Goal: Task Accomplishment & Management: Use online tool/utility

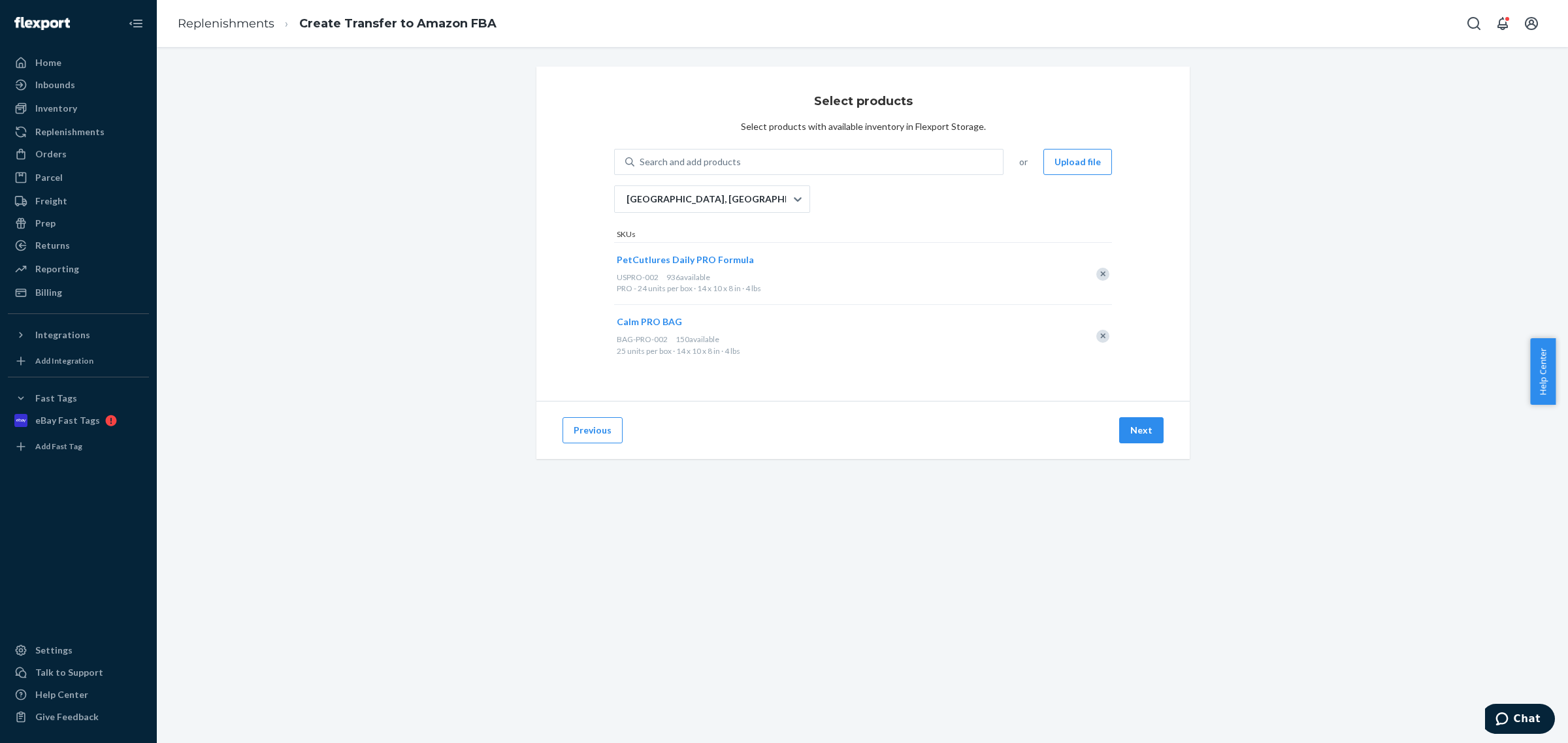
click at [1096, 273] on div "Remove Item" at bounding box center [1103, 274] width 14 height 14
click at [1097, 269] on div "Remove Item" at bounding box center [1103, 274] width 14 height 14
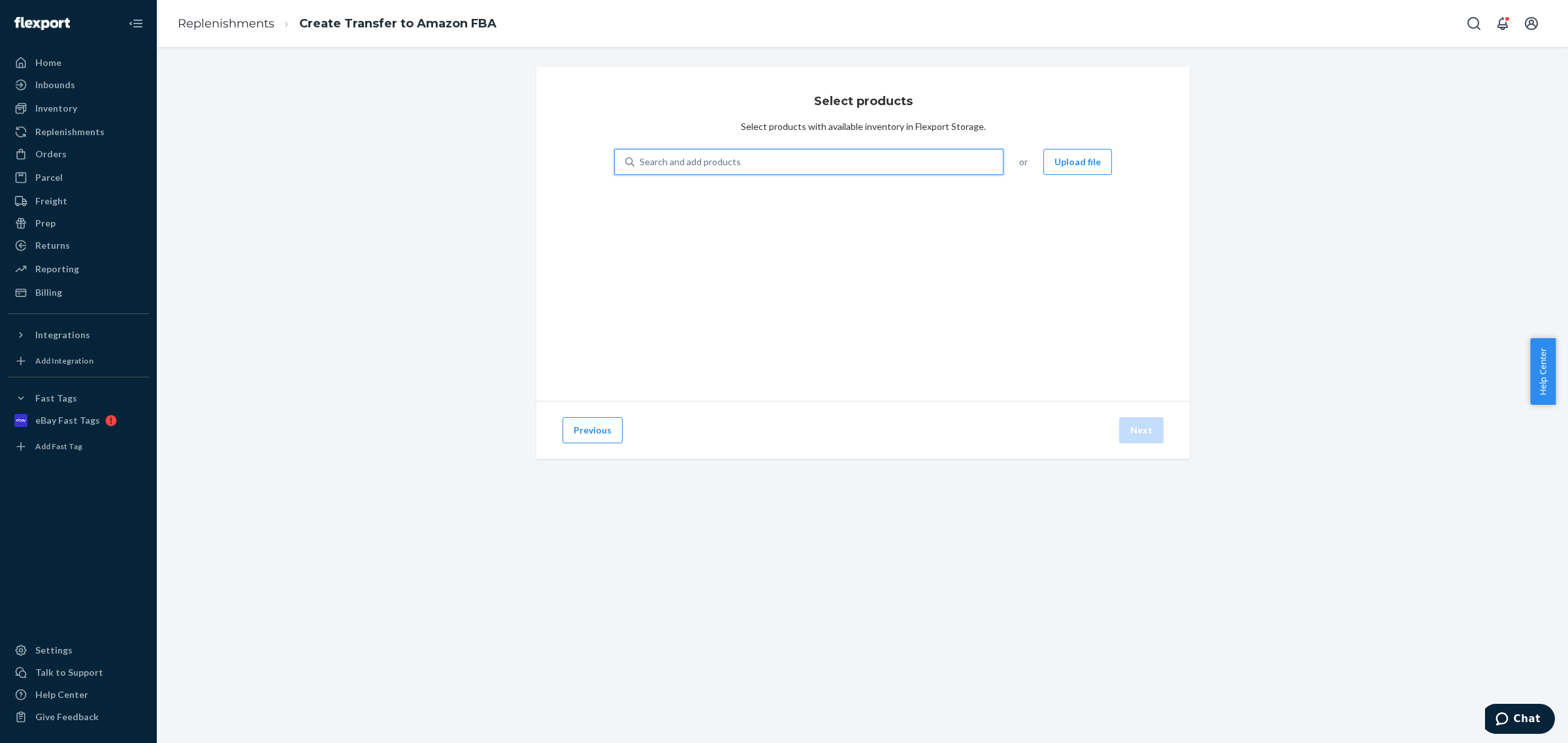
click at [762, 165] on div "Search and add products" at bounding box center [819, 162] width 369 height 23
click at [641, 165] on input "0 results available. Use Up and Down to choose options, press Enter to select t…" at bounding box center [639, 162] width 1 height 14
type input "C"
type input "HIP"
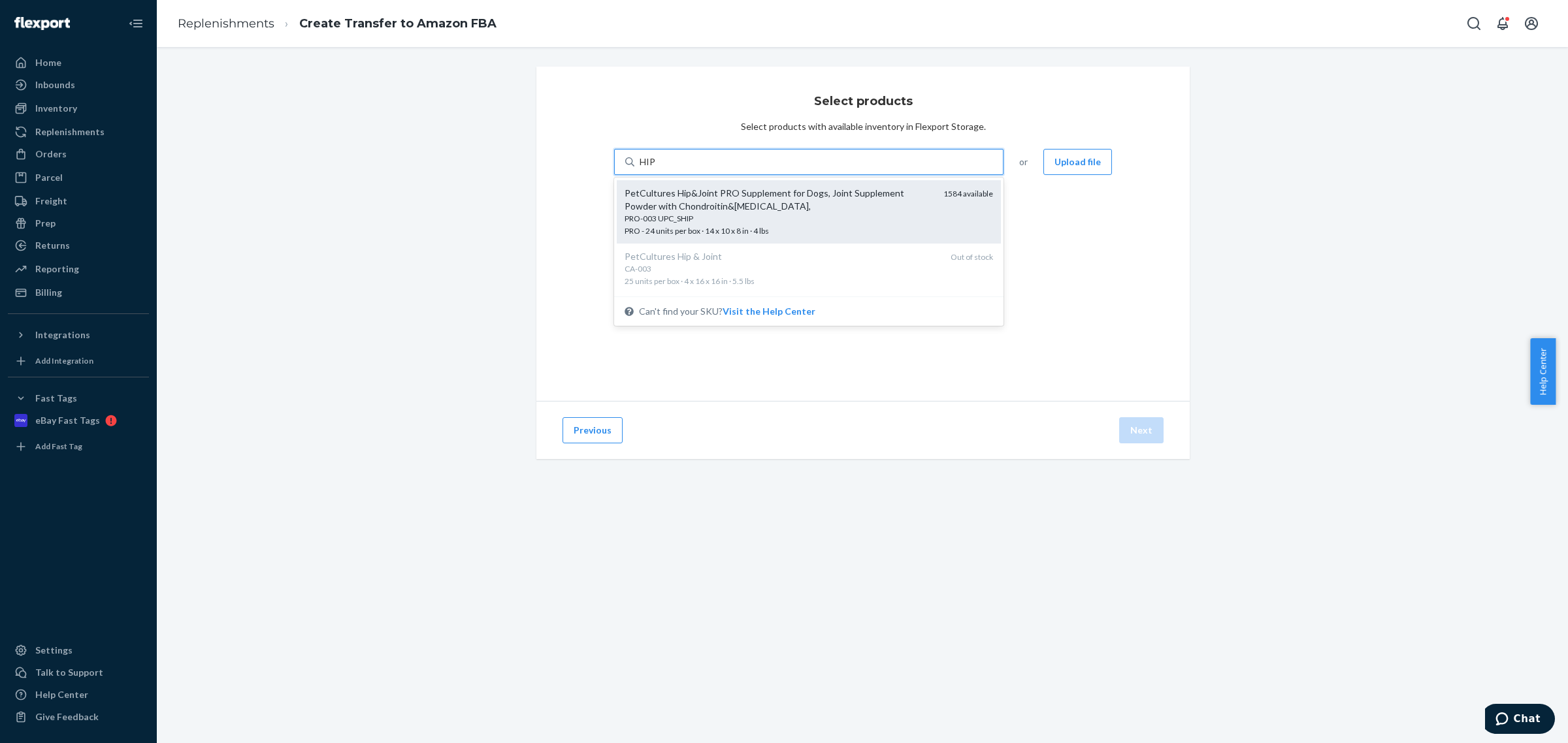
click at [756, 203] on div "PetCultures Hip&Joint PRO Supplement for Dogs, Joint Supplement Powder with Cho…" at bounding box center [778, 199] width 308 height 26
click at [656, 169] on input "HIP" at bounding box center [647, 162] width 16 height 14
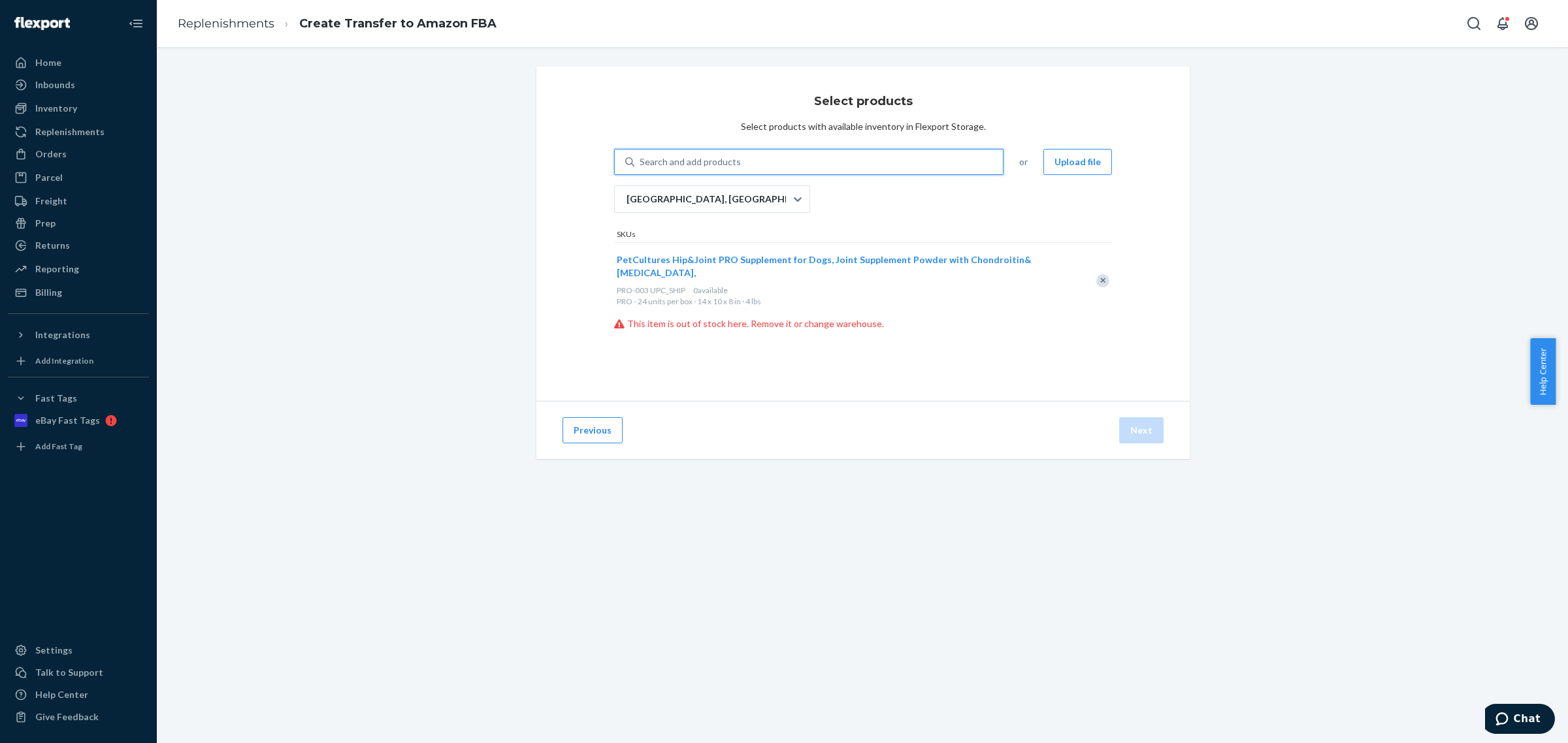
click at [726, 160] on div "Search and add products" at bounding box center [689, 162] width 101 height 14
click at [641, 160] on input "0 results available. Select is focused ,type to refine list, press Down to open…" at bounding box center [639, 162] width 1 height 14
click at [730, 198] on div "[GEOGRAPHIC_DATA], [GEOGRAPHIC_DATA]" at bounding box center [700, 199] width 171 height 26
click at [627, 198] on input "[GEOGRAPHIC_DATA], [GEOGRAPHIC_DATA]" at bounding box center [625, 200] width 1 height 14
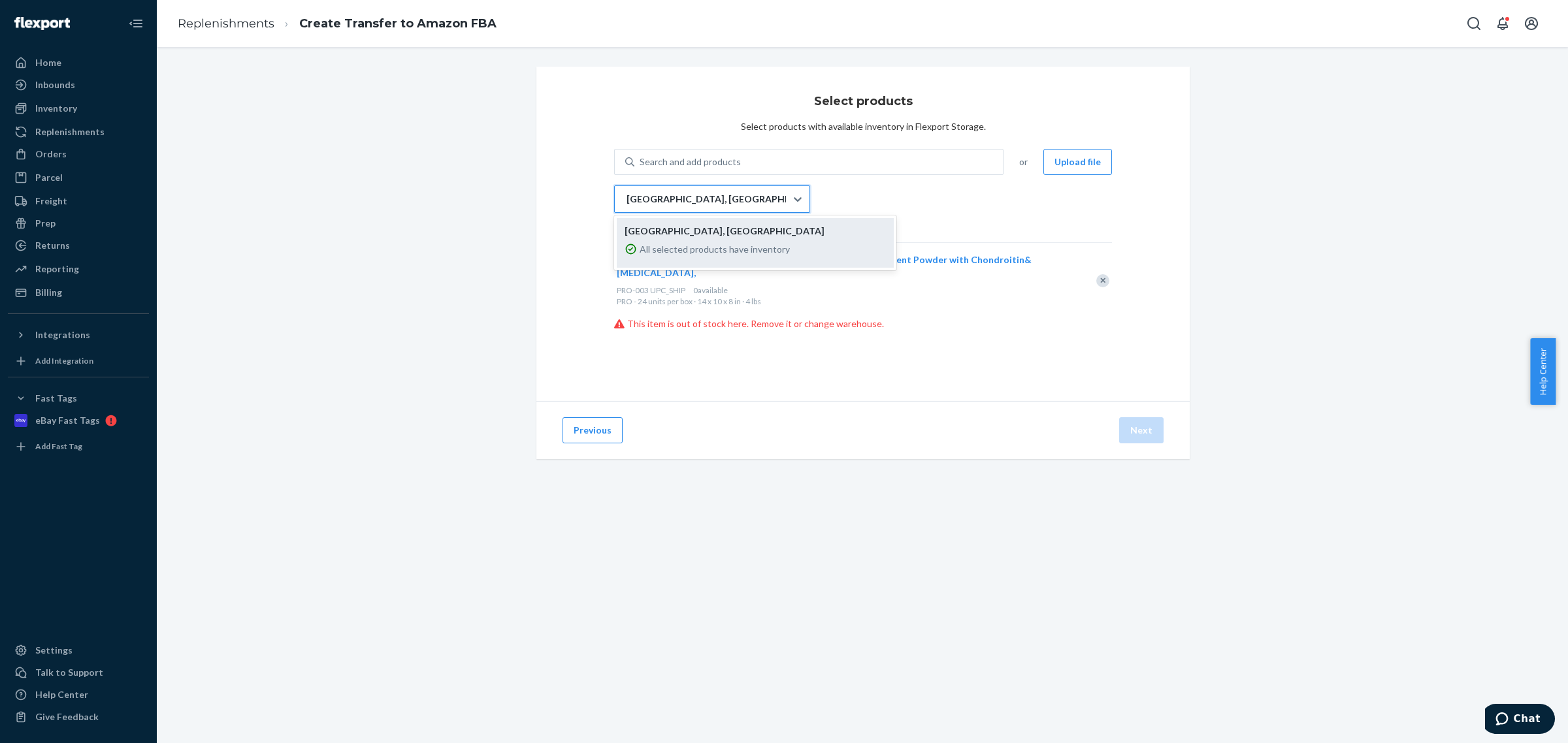
click at [709, 240] on div "All selected products have inventory" at bounding box center [755, 249] width 262 height 18
click at [627, 206] on input "option DFW1RS focused, 1 of 1. 1 result available. Use Up and Down to choose op…" at bounding box center [625, 200] width 1 height 14
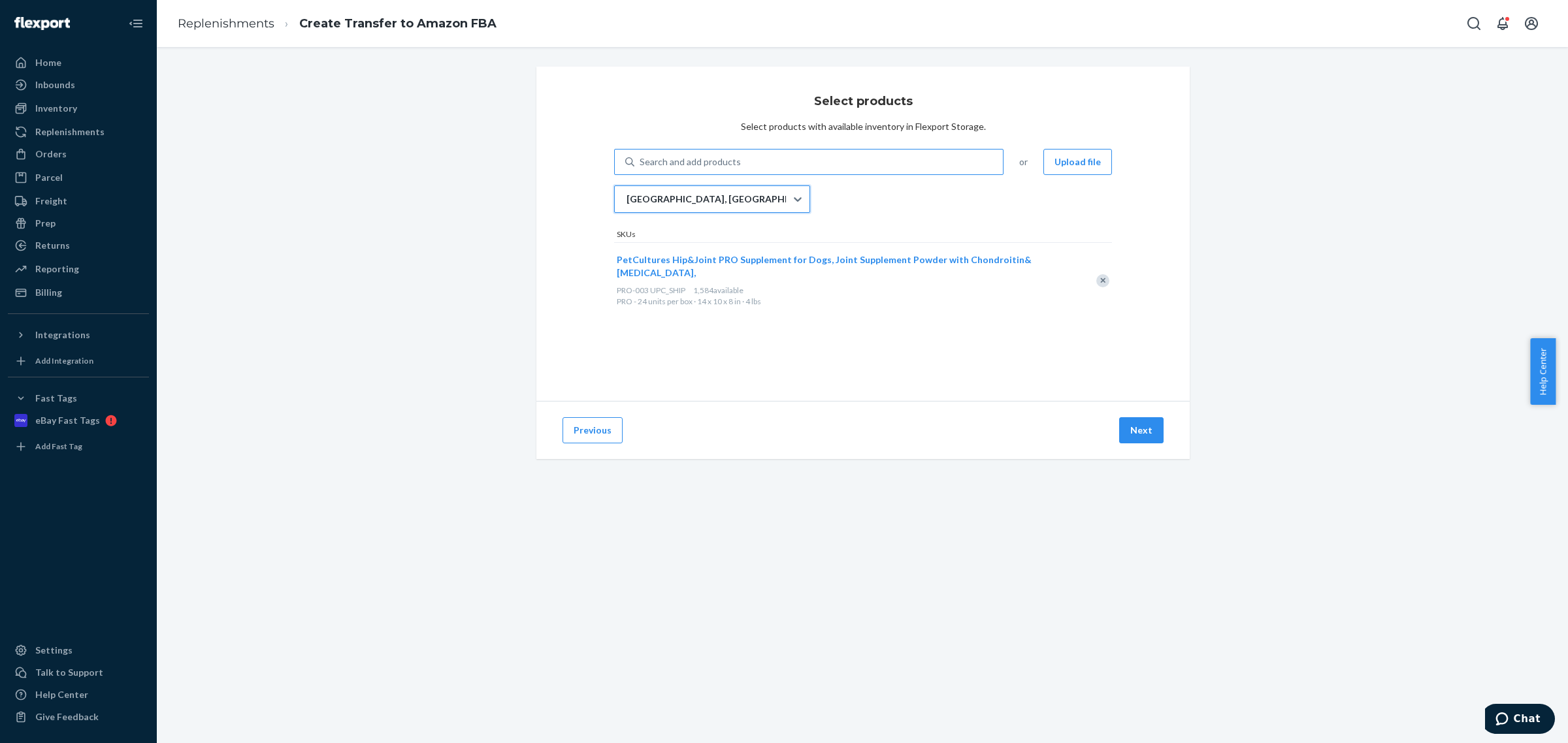
click at [724, 164] on div "Search and add products" at bounding box center [689, 162] width 101 height 14
click at [641, 164] on input "Search and add products" at bounding box center [639, 162] width 1 height 14
type input "SKIN"
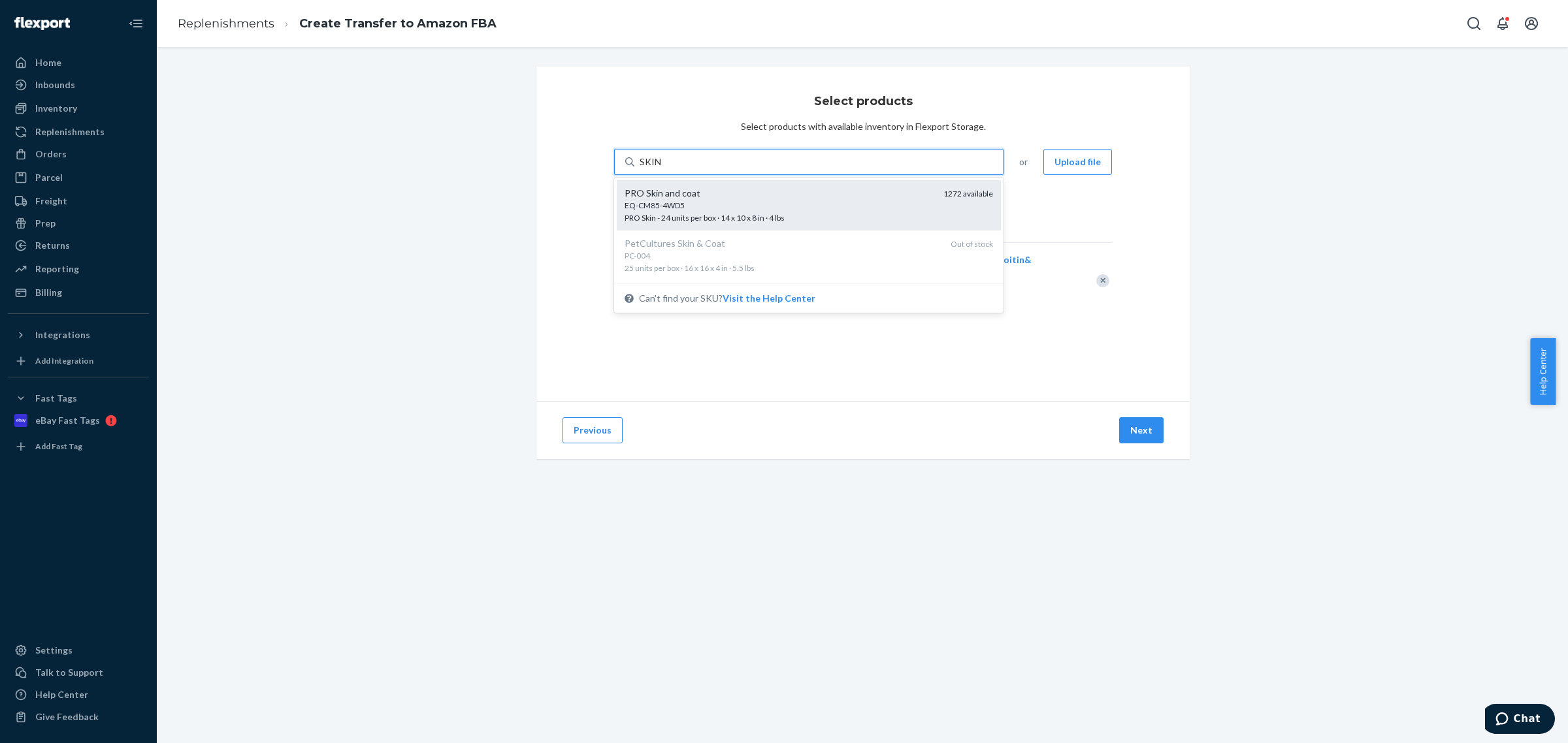
click at [715, 191] on div "PRO Skin and coat" at bounding box center [778, 193] width 308 height 14
click at [661, 169] on input "SKIN" at bounding box center [650, 162] width 22 height 14
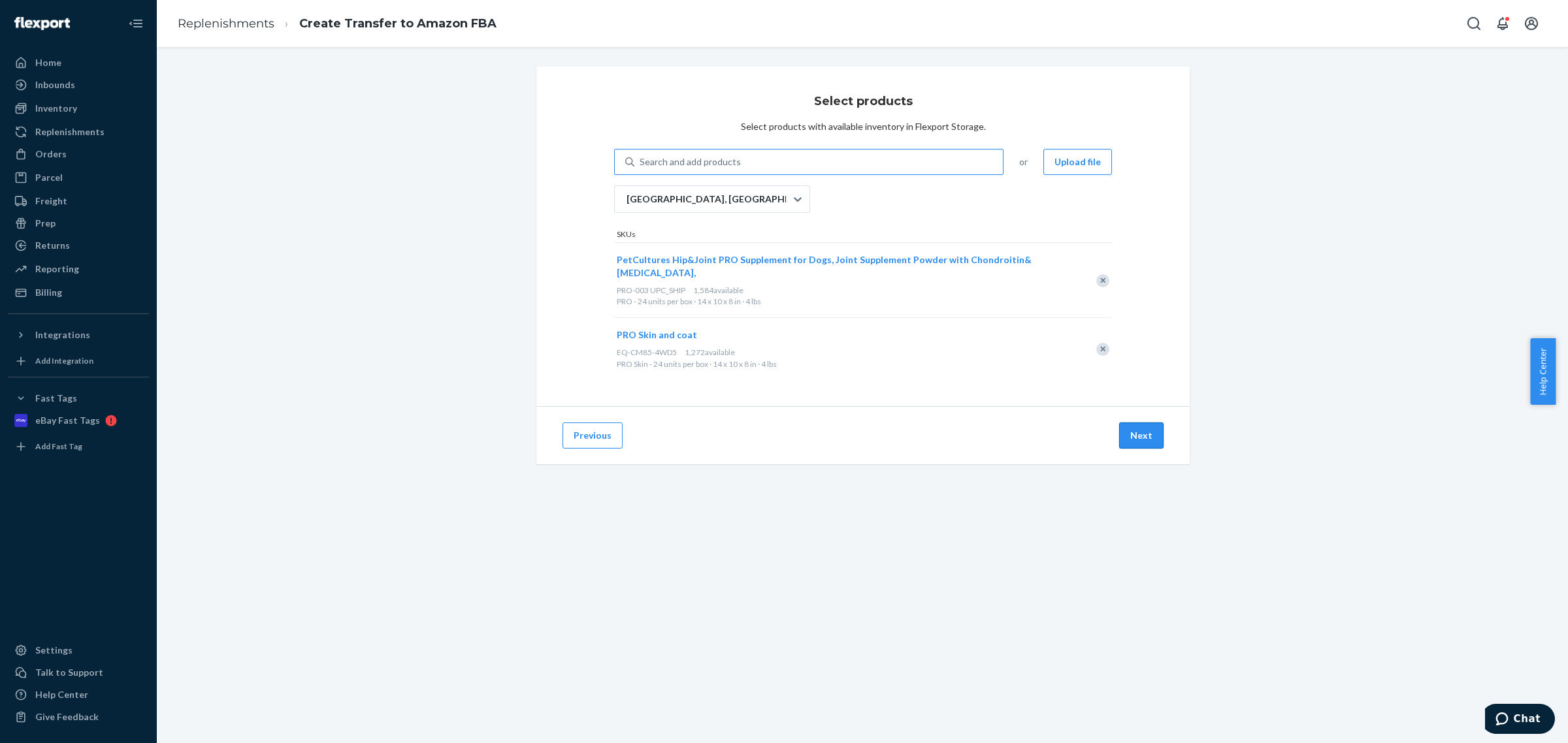
click at [1129, 429] on button "Next" at bounding box center [1141, 435] width 44 height 26
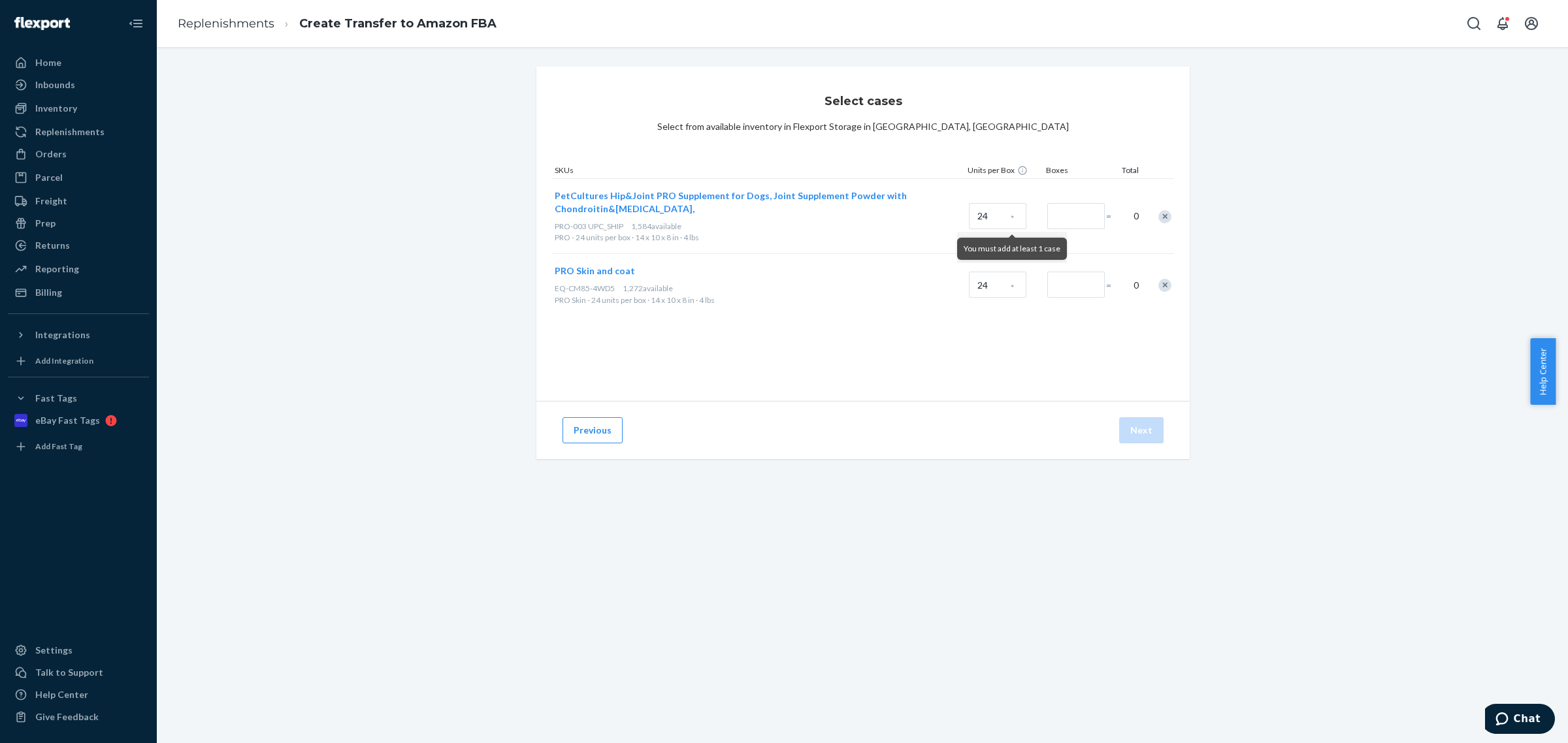
click at [1282, 251] on div "Select cases Select from available inventory in Flexport Storage in [GEOGRAPHIC…" at bounding box center [862, 278] width 1391 height 424
click at [1047, 211] on input "Number of boxes" at bounding box center [1076, 215] width 58 height 26
type input "66"
click at [1047, 273] on input "Number of boxes" at bounding box center [1076, 284] width 58 height 26
type input "53"
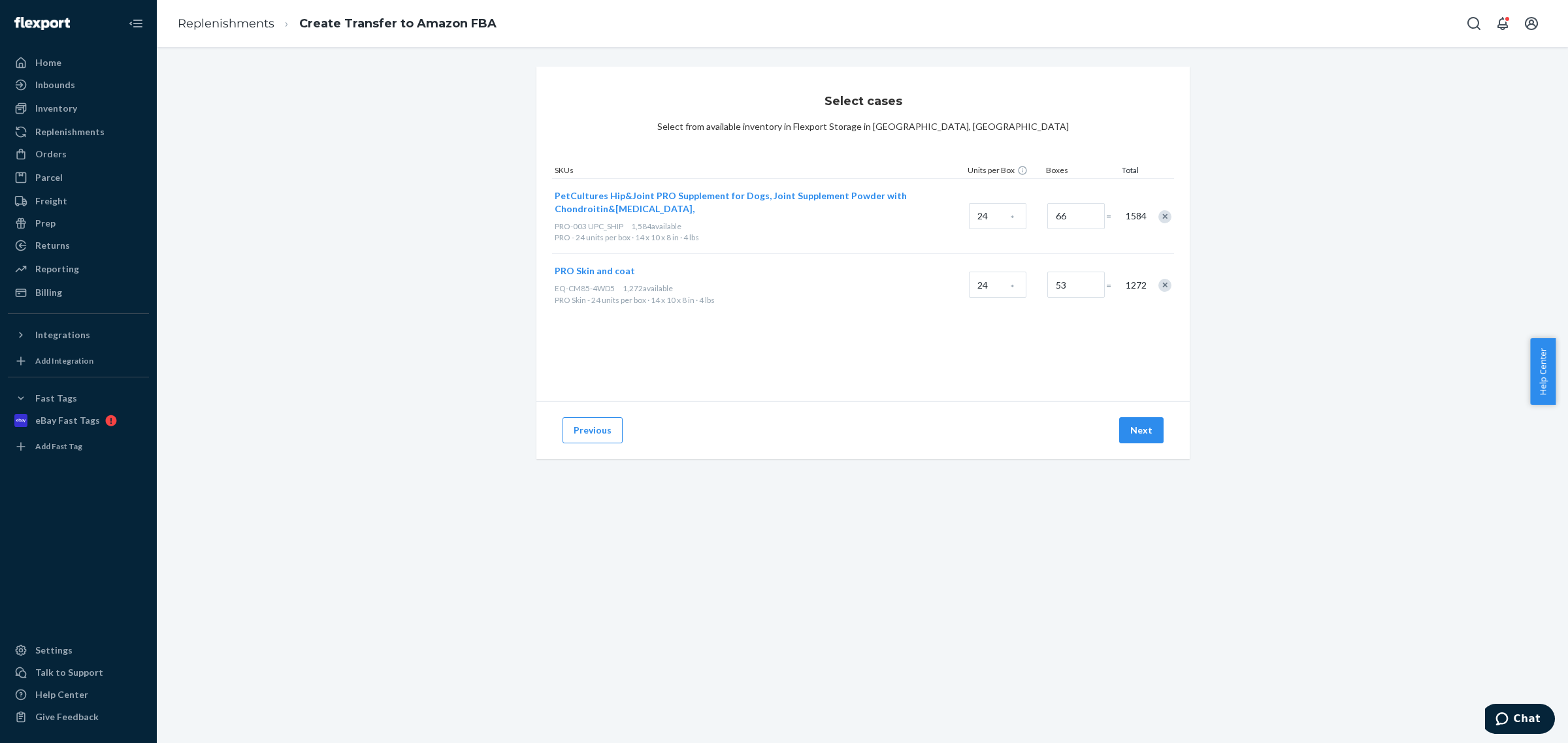
click at [1243, 292] on div "Select cases Select from available inventory in Flexport Storage in [GEOGRAPHIC…" at bounding box center [862, 278] width 1391 height 424
click at [1127, 428] on button "Next" at bounding box center [1141, 429] width 44 height 26
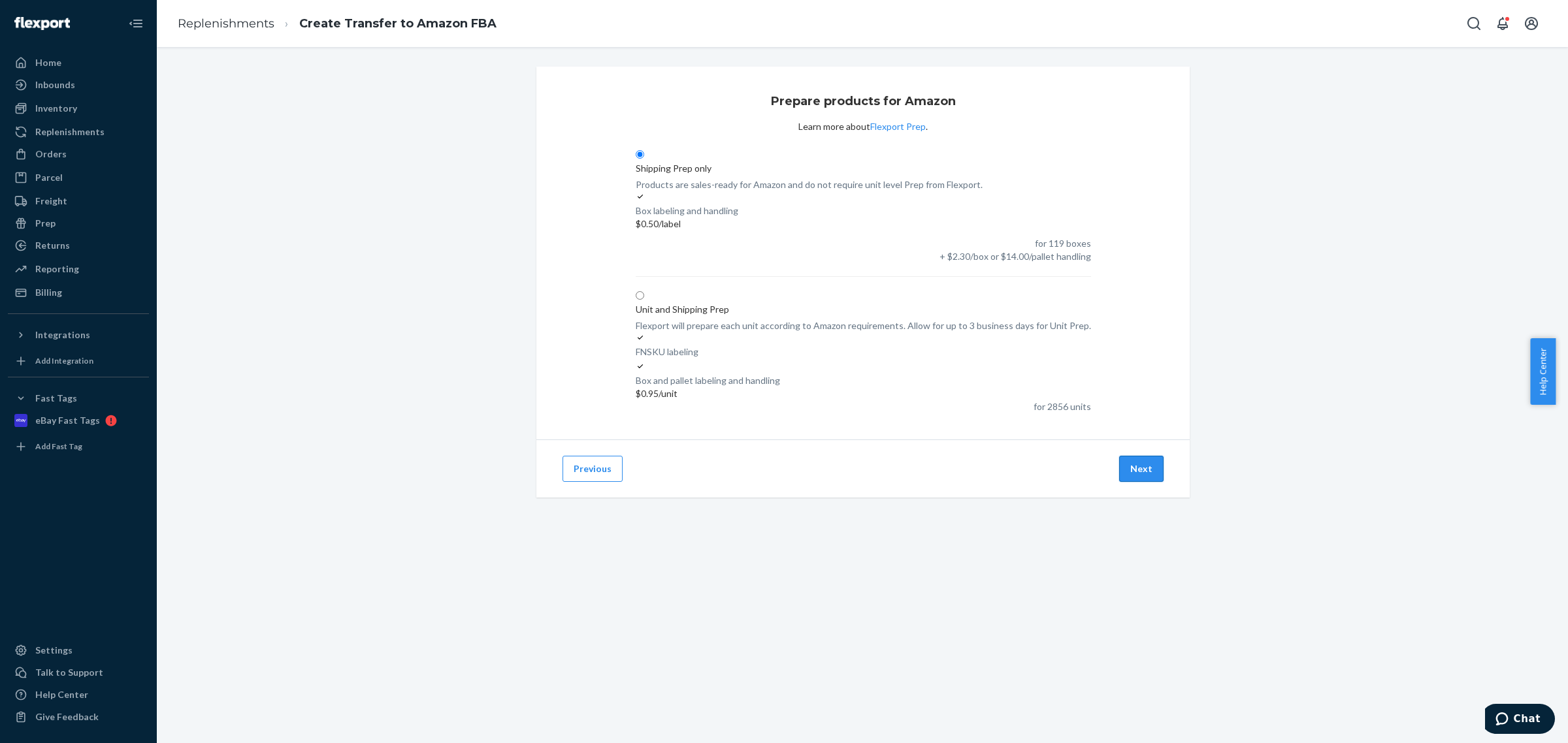
click at [1134, 455] on button "Next" at bounding box center [1141, 468] width 44 height 26
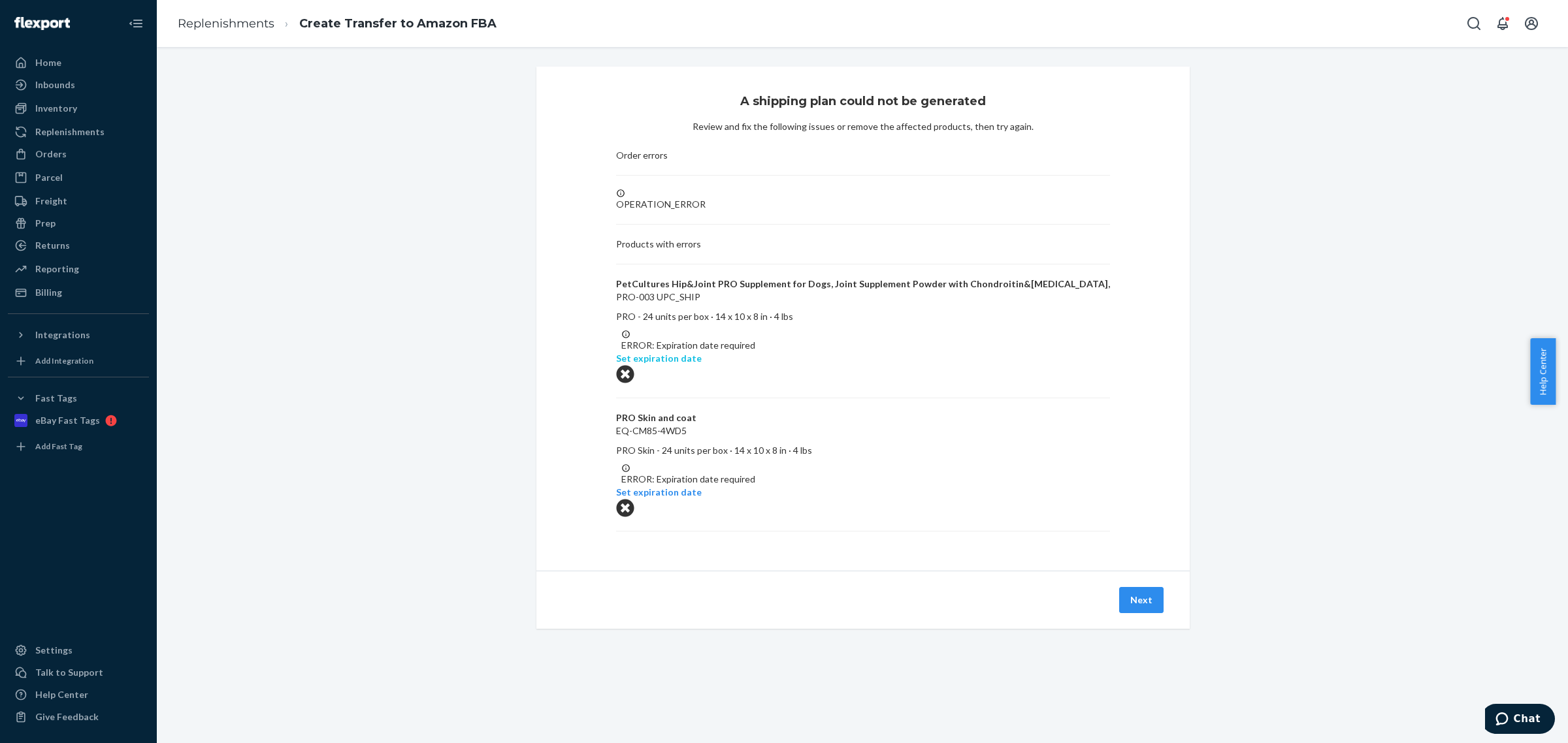
click at [702, 352] on p "Set expiration date" at bounding box center [658, 359] width 86 height 14
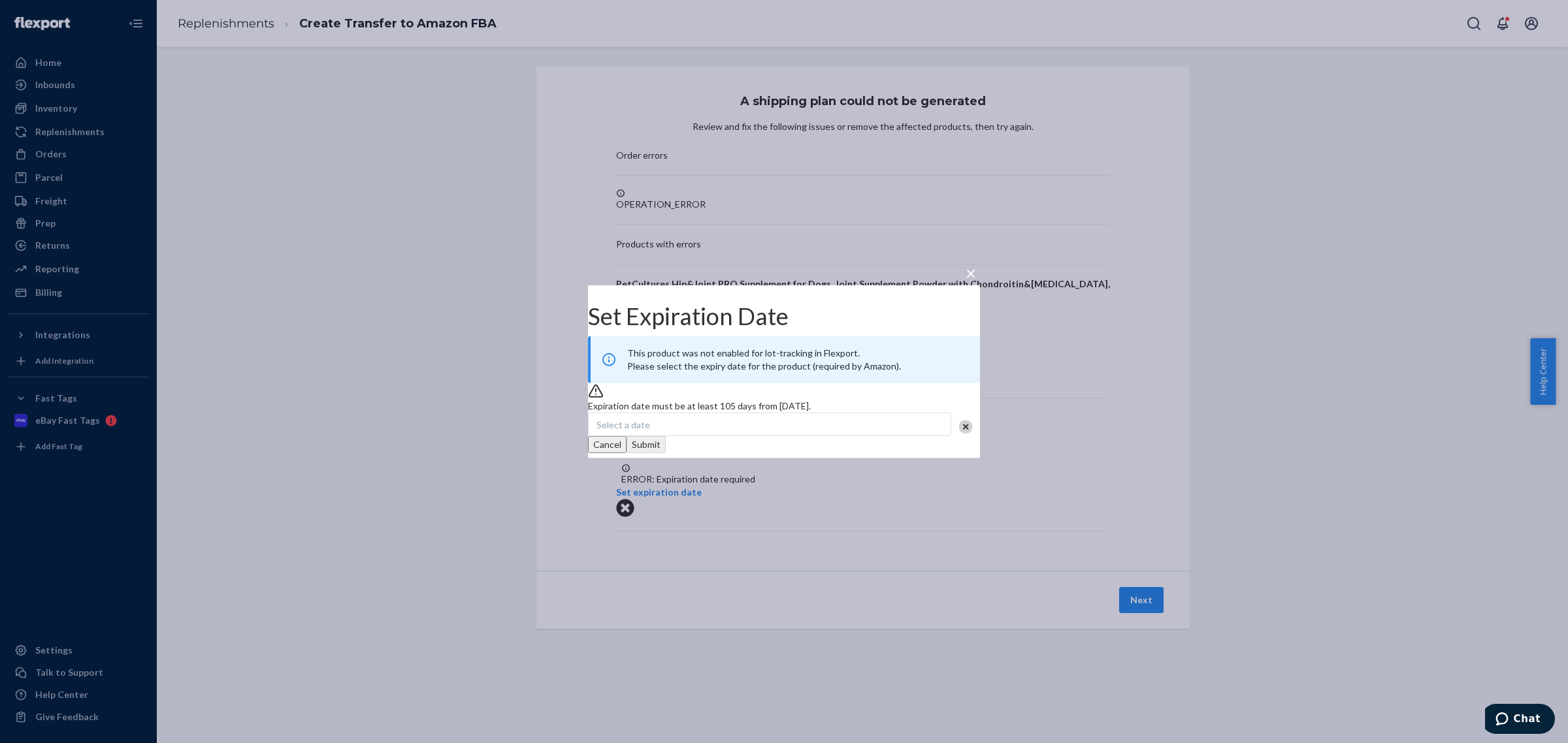
click at [756, 435] on div "Select a date" at bounding box center [770, 424] width 363 height 23
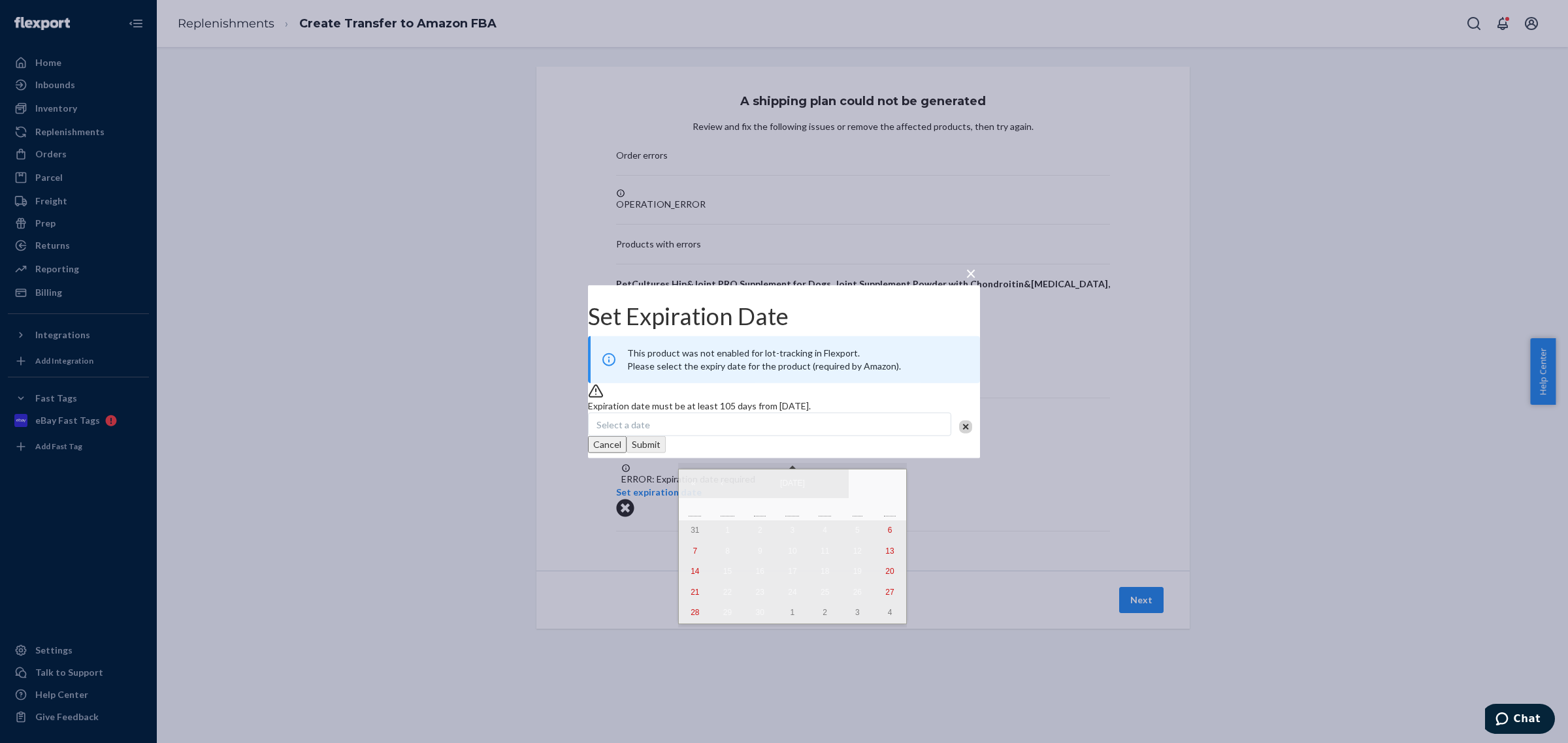
click at [754, 435] on div "Select a date" at bounding box center [770, 424] width 363 height 23
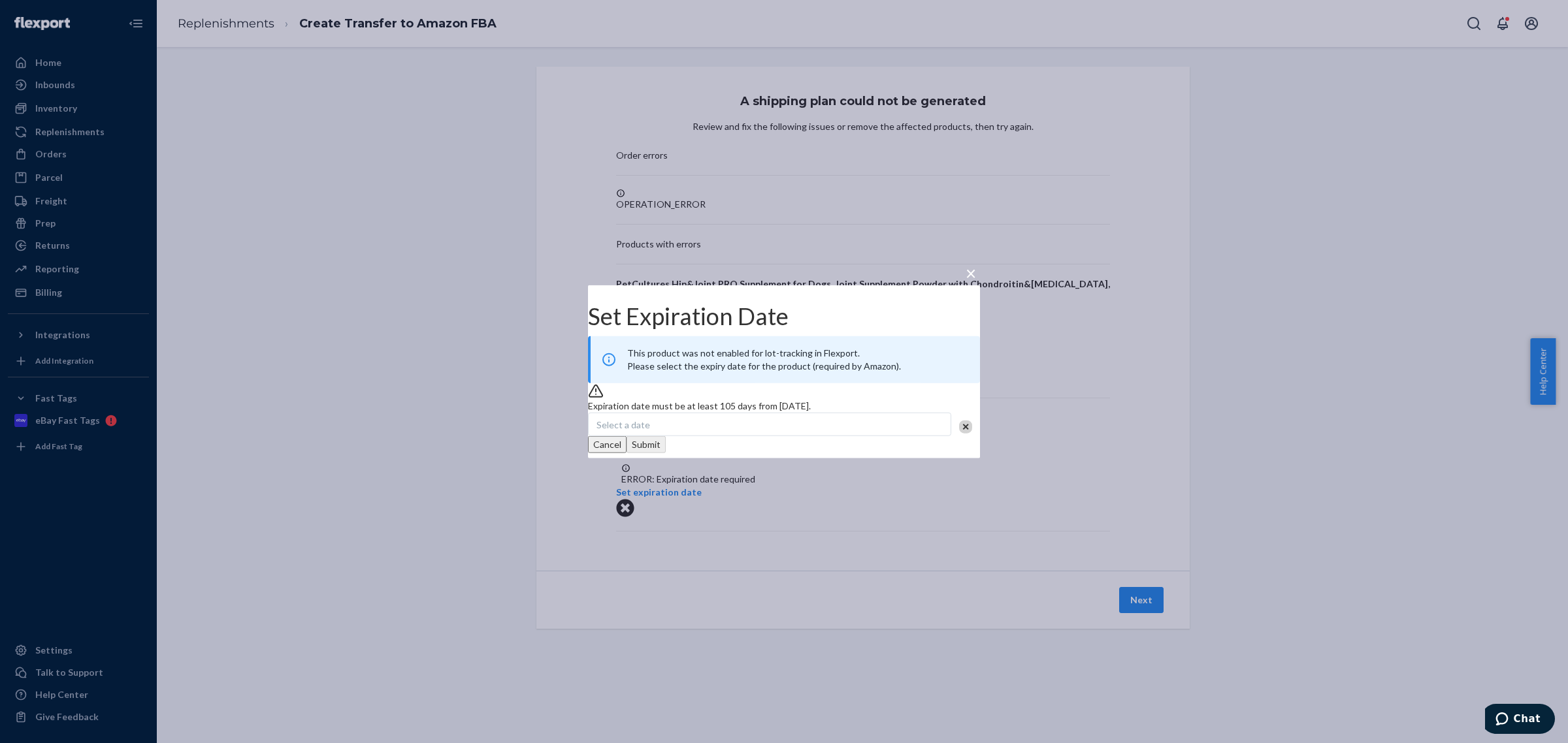
click at [803, 435] on div "Select a date" at bounding box center [770, 424] width 363 height 23
click at [994, 580] on div "× Set Expiration Date This product was not enabled for lot-tracking in Flexport…" at bounding box center [784, 372] width 1568 height 743
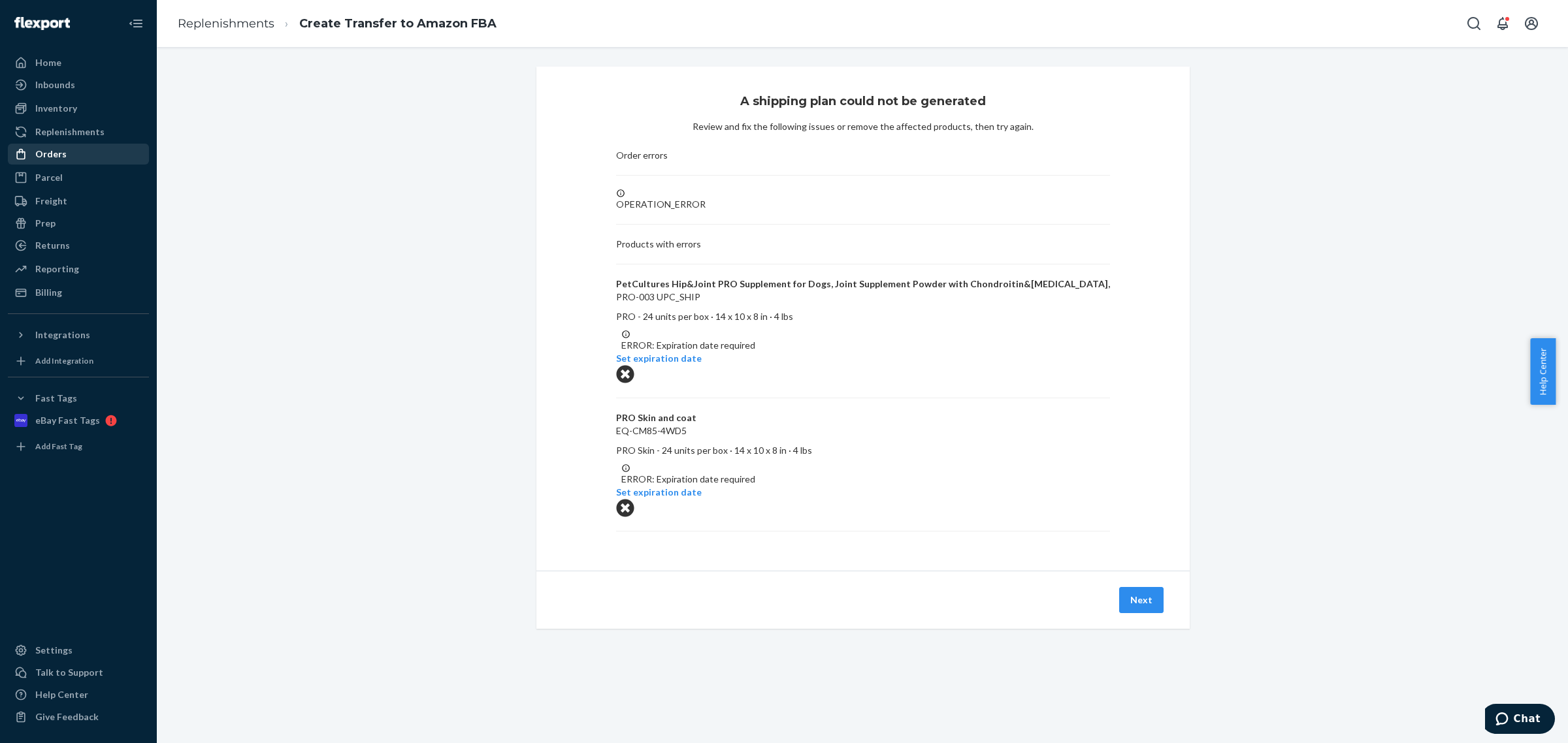
click at [86, 152] on div "Orders" at bounding box center [77, 153] width 138 height 18
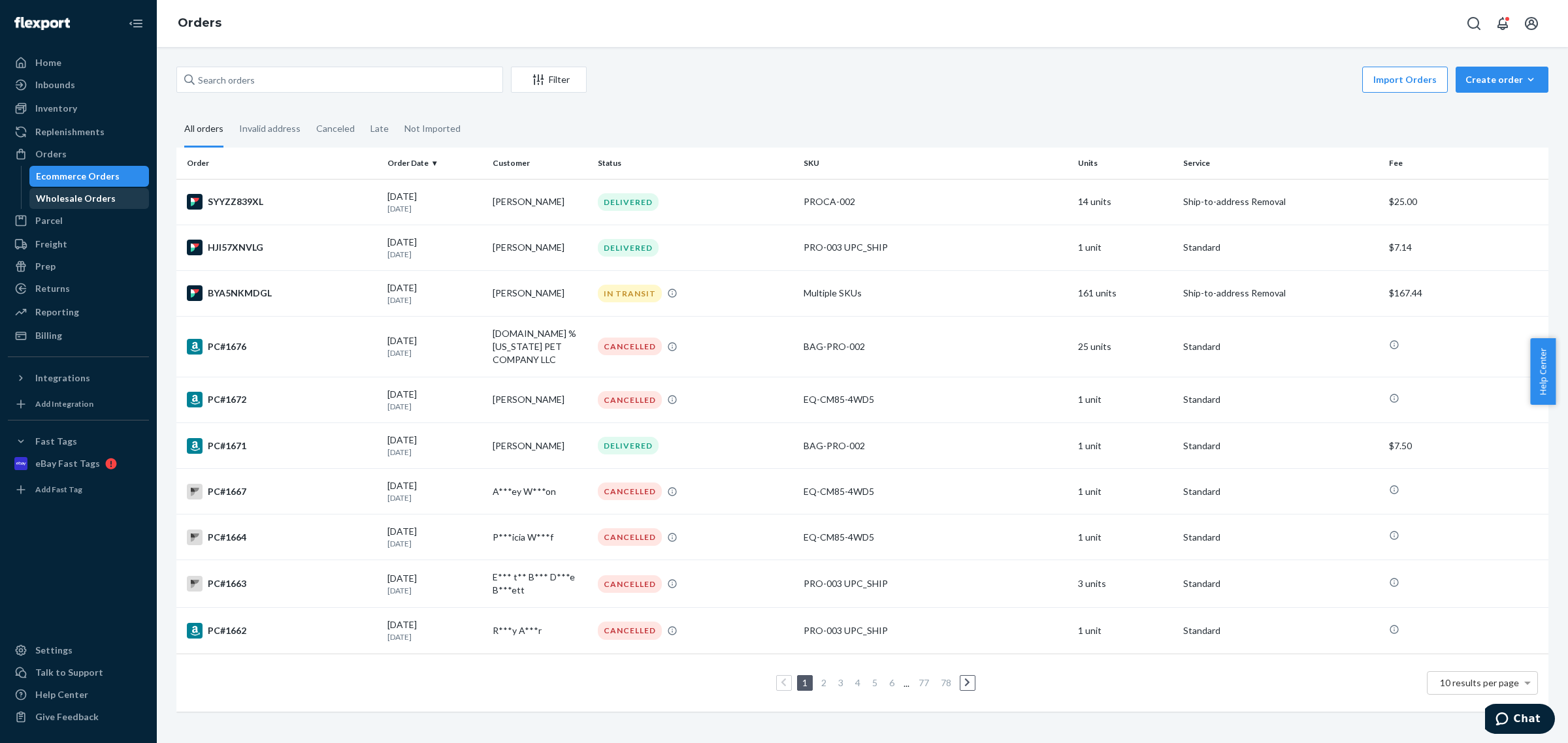
click at [82, 195] on div "Wholesale Orders" at bounding box center [75, 199] width 80 height 14
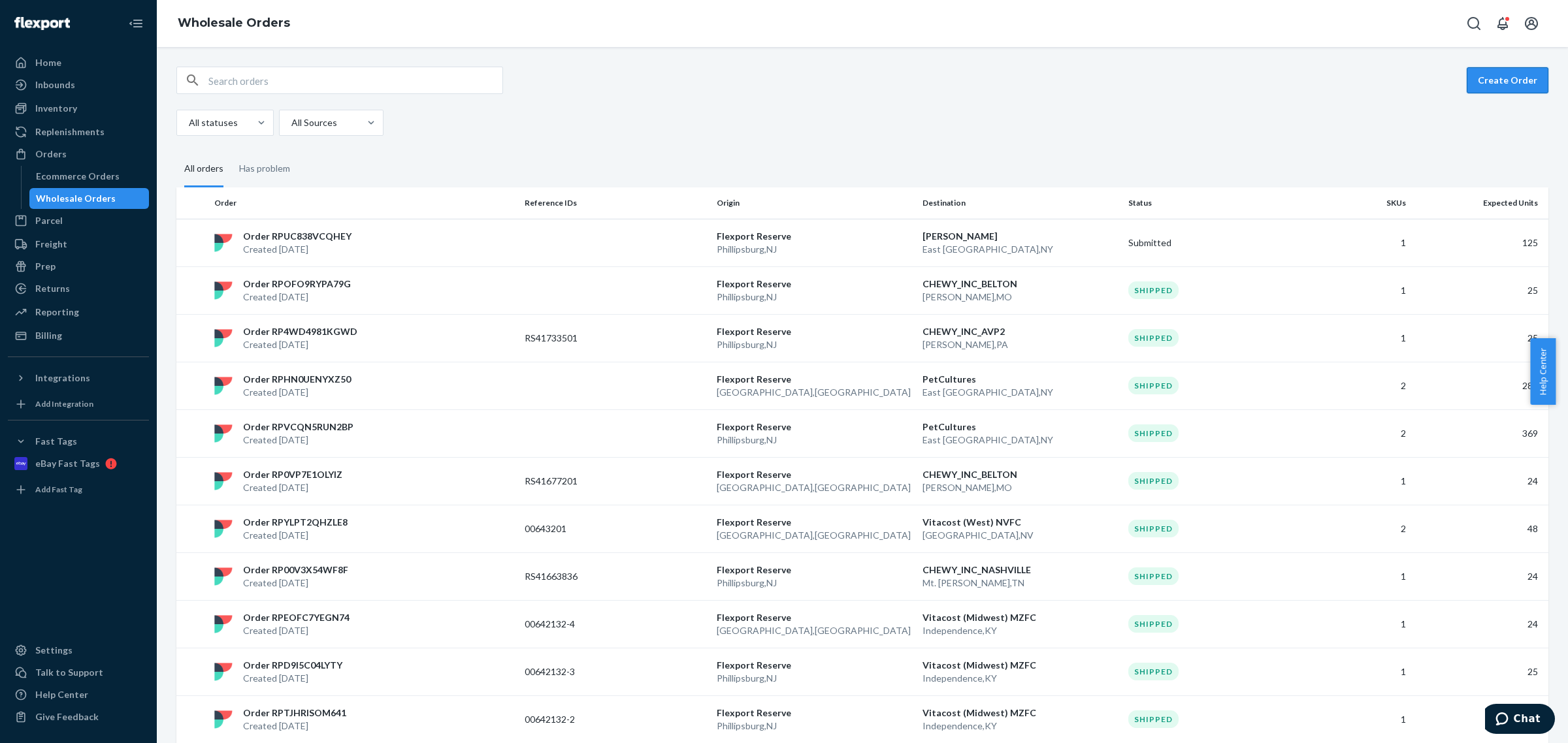
click at [1485, 82] on button "Create Order" at bounding box center [1507, 80] width 82 height 26
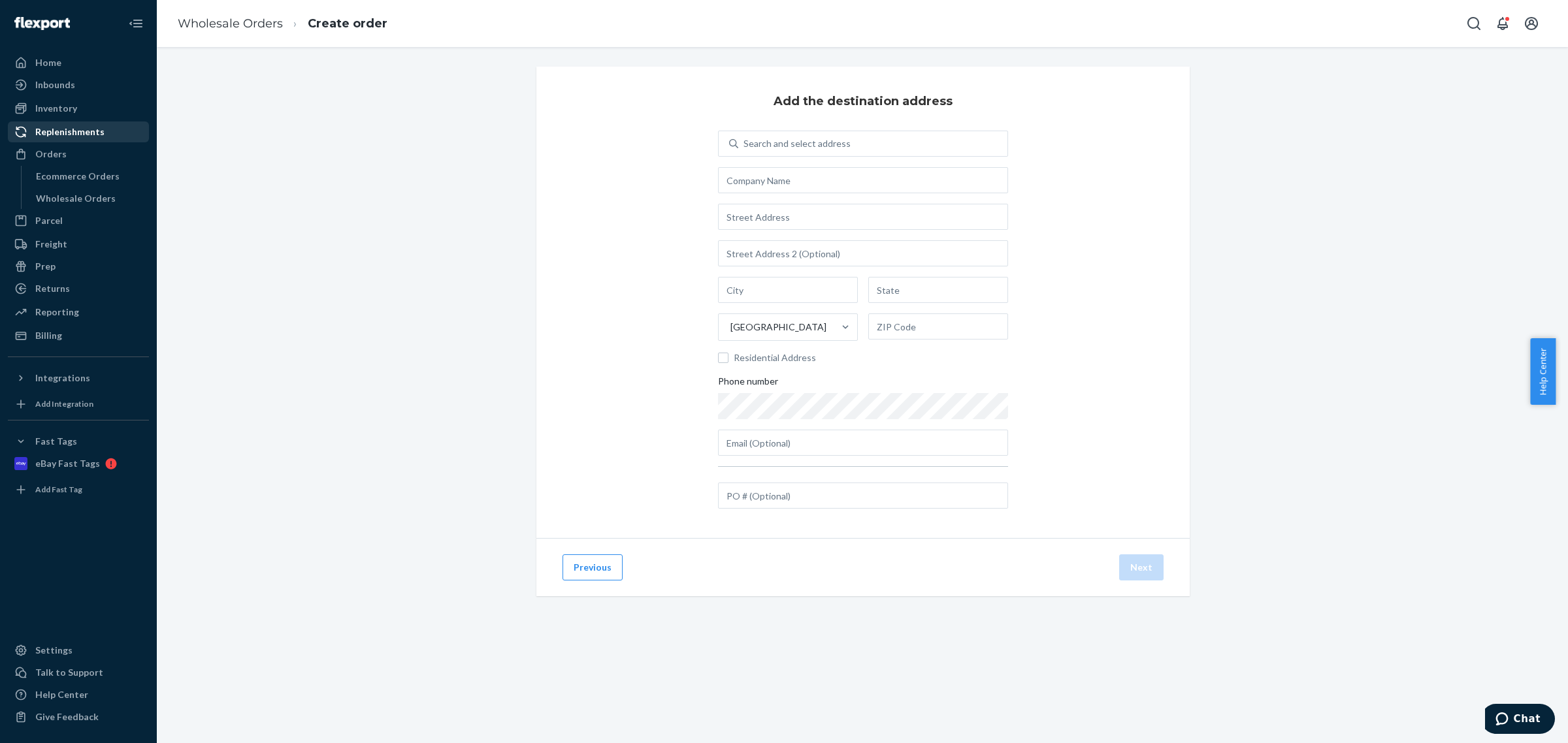
click at [104, 132] on div "Replenishments" at bounding box center [77, 131] width 138 height 18
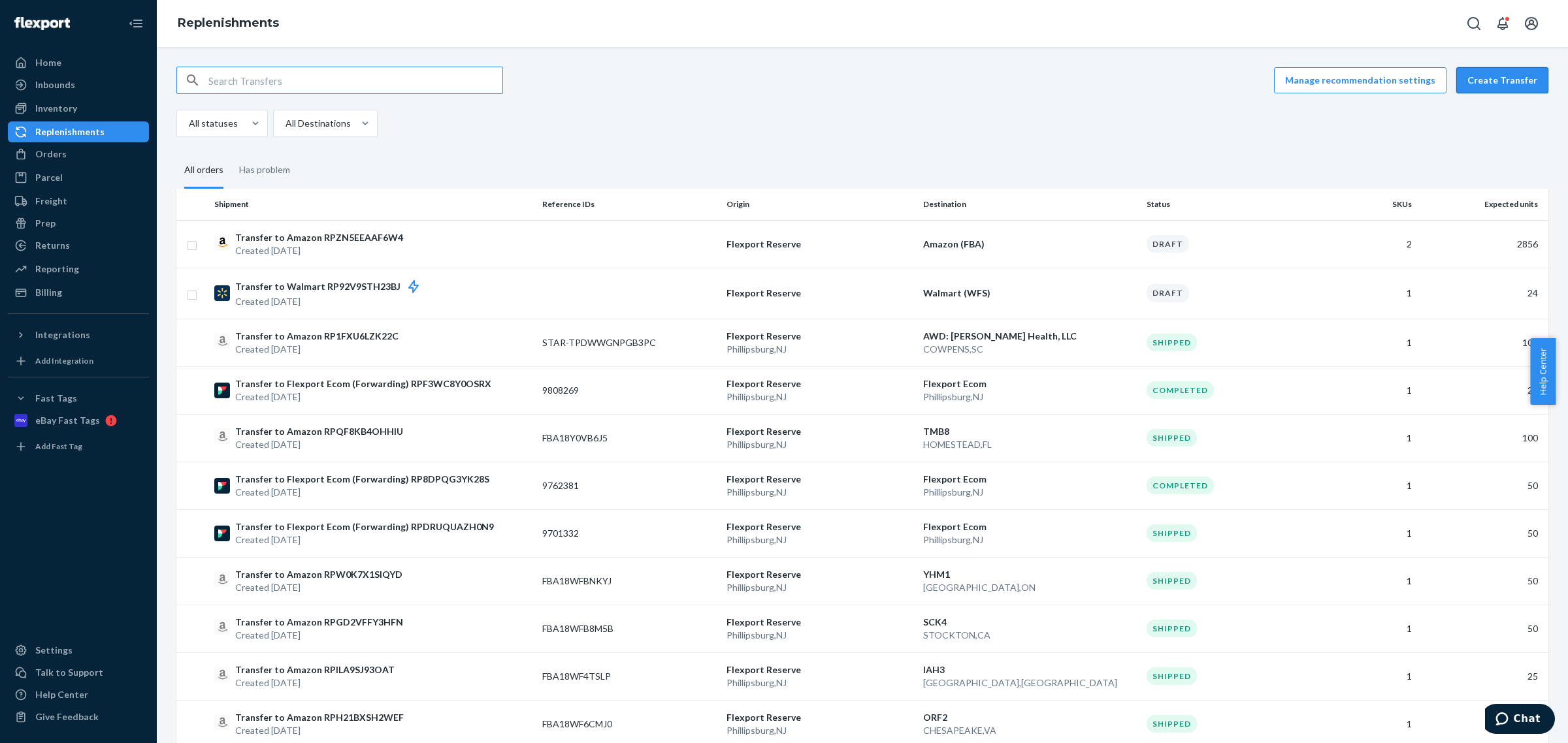
click at [1487, 73] on button "Create Transfer" at bounding box center [1501, 80] width 92 height 26
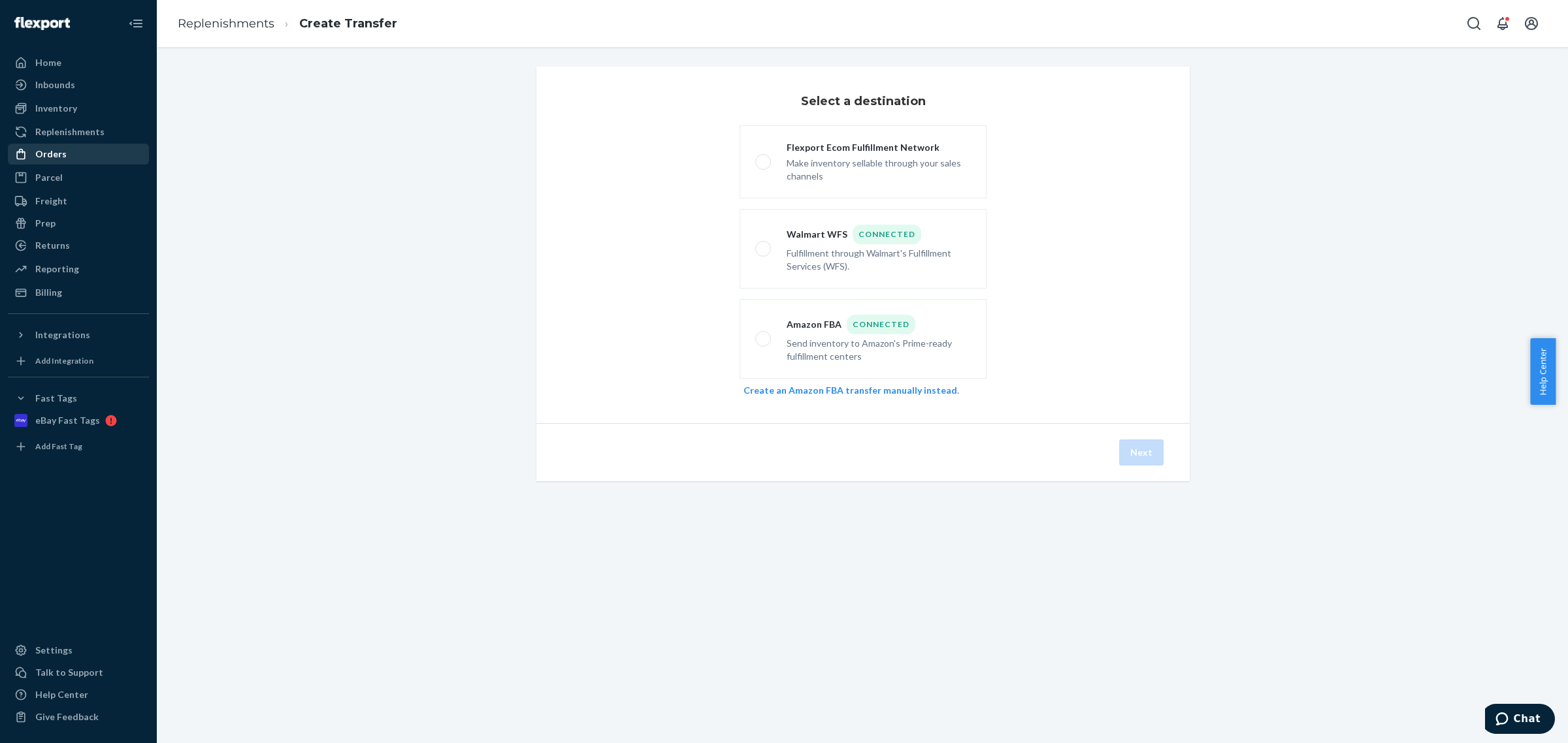
click at [98, 155] on div "Orders" at bounding box center [77, 153] width 138 height 18
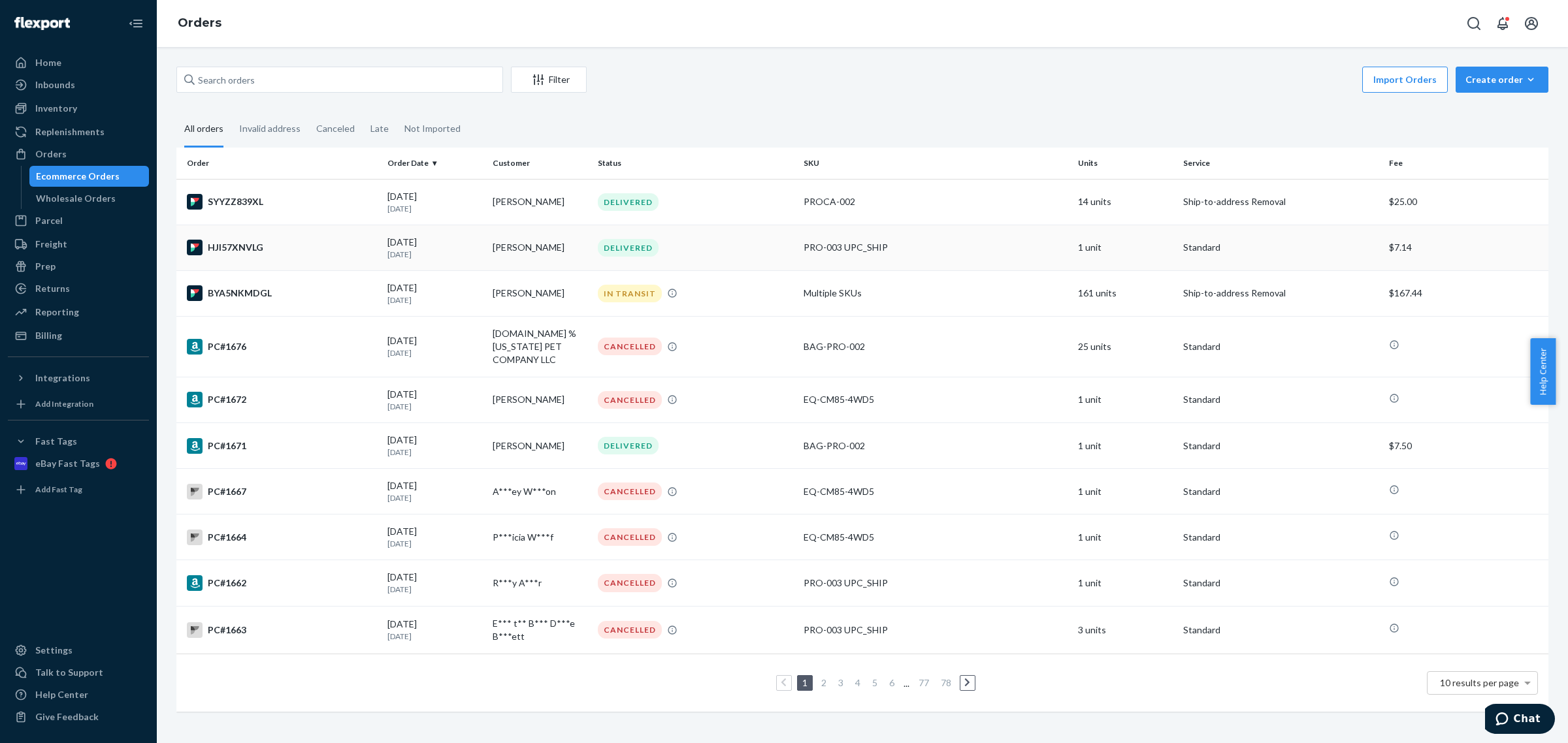
drag, startPoint x: 484, startPoint y: 250, endPoint x: 559, endPoint y: 252, distance: 75.0
click at [559, 252] on tr "HJI57XNVLG [DATE] [DATE] [PERSON_NAME] DELIVERED PRO-003 UPC_SHIP 1 unit Standa…" at bounding box center [862, 247] width 1372 height 45
click at [559, 252] on td "[PERSON_NAME]" at bounding box center [540, 247] width 105 height 45
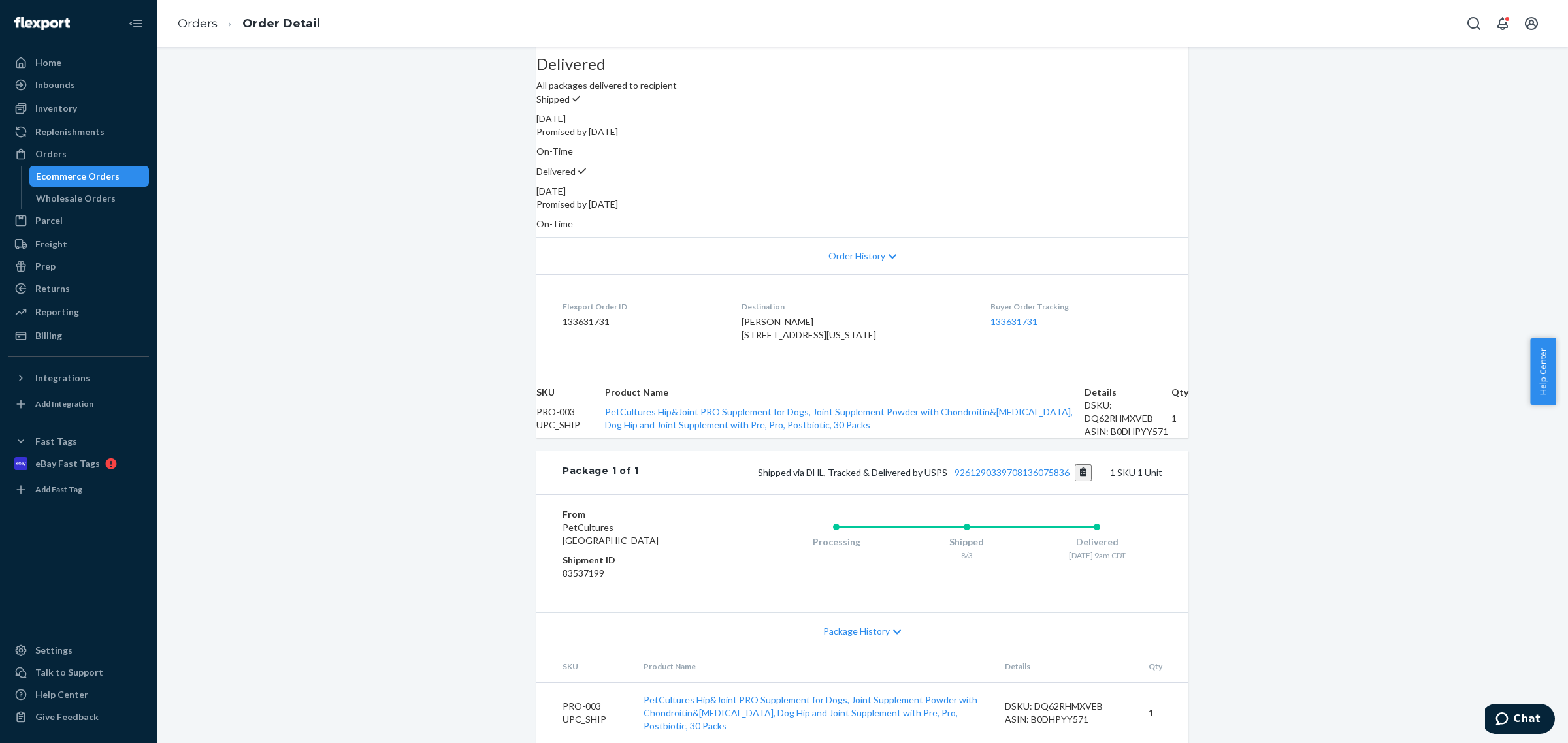
scroll to position [177, 0]
drag, startPoint x: 808, startPoint y: 238, endPoint x: 736, endPoint y: 236, distance: 72.0
click at [742, 316] on div "[PERSON_NAME] [STREET_ADDRESS][US_STATE]" at bounding box center [855, 328] width 228 height 26
click at [767, 316] on div "[PERSON_NAME] [STREET_ADDRESS][US_STATE]" at bounding box center [855, 328] width 228 height 26
drag, startPoint x: 767, startPoint y: 240, endPoint x: 734, endPoint y: 235, distance: 33.4
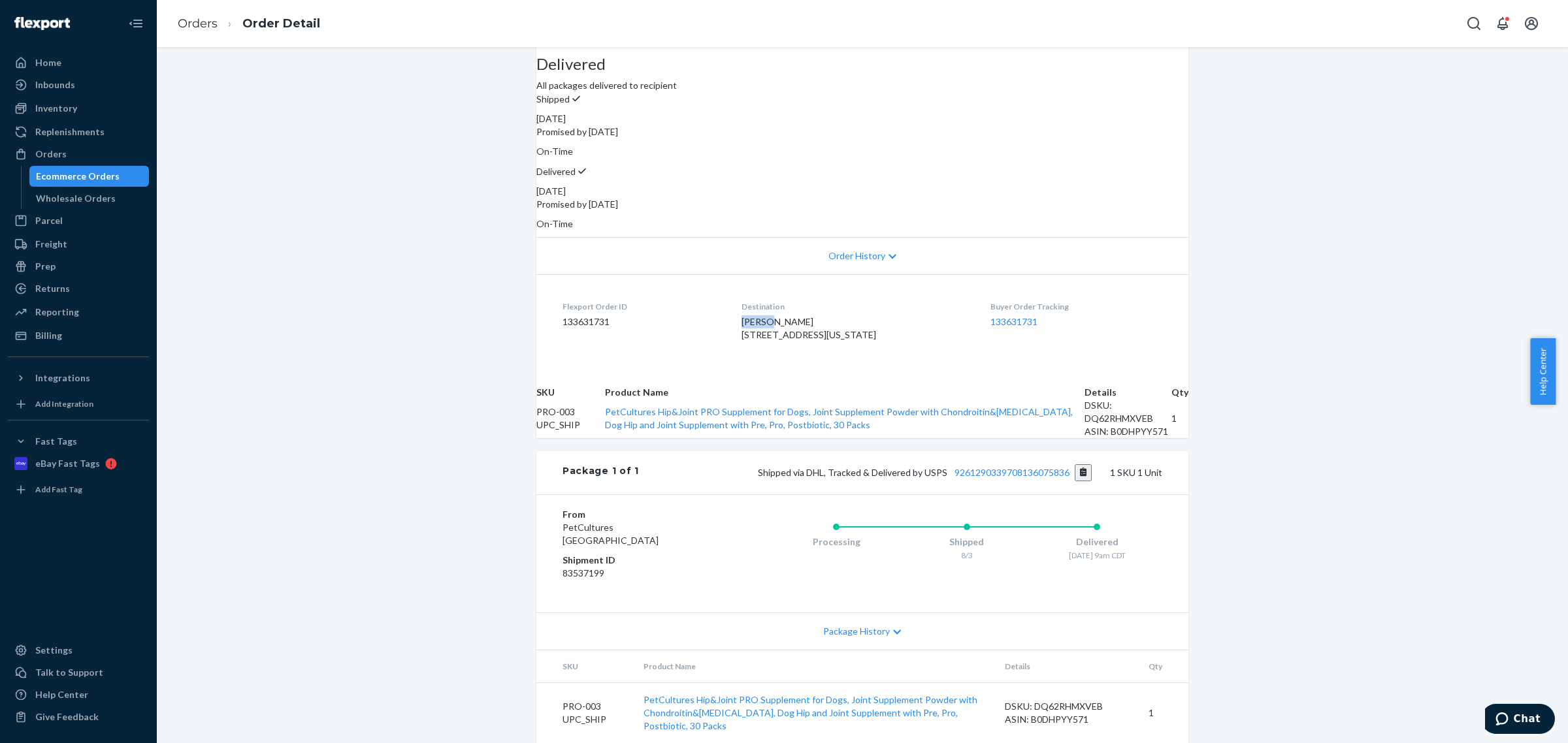
click at [734, 274] on dl "Flexport Order ID 133631731 Destination [PERSON_NAME][GEOGRAPHIC_DATA][STREET_A…" at bounding box center [861, 322] width 652 height 97
copy span "Breann"
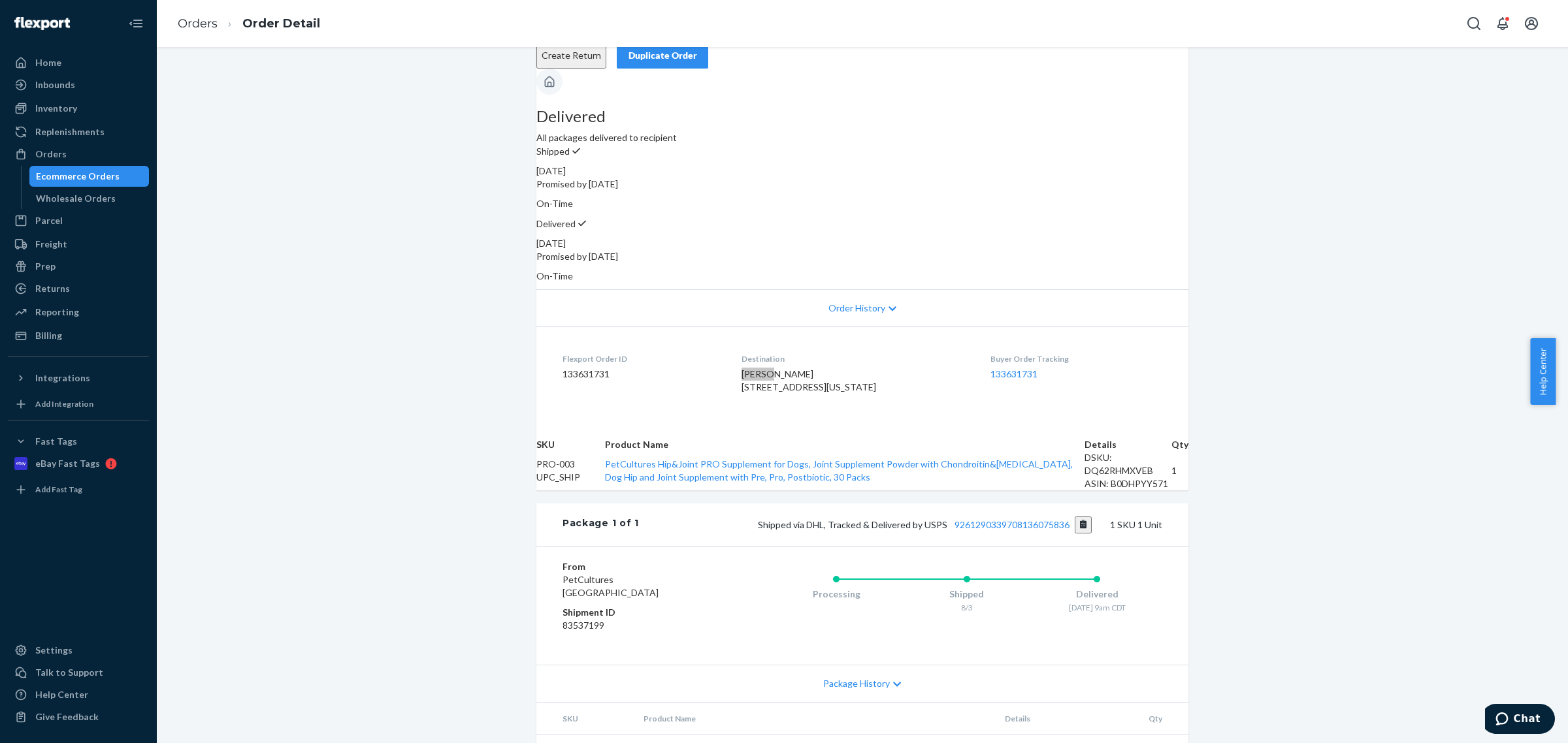
scroll to position [0, 0]
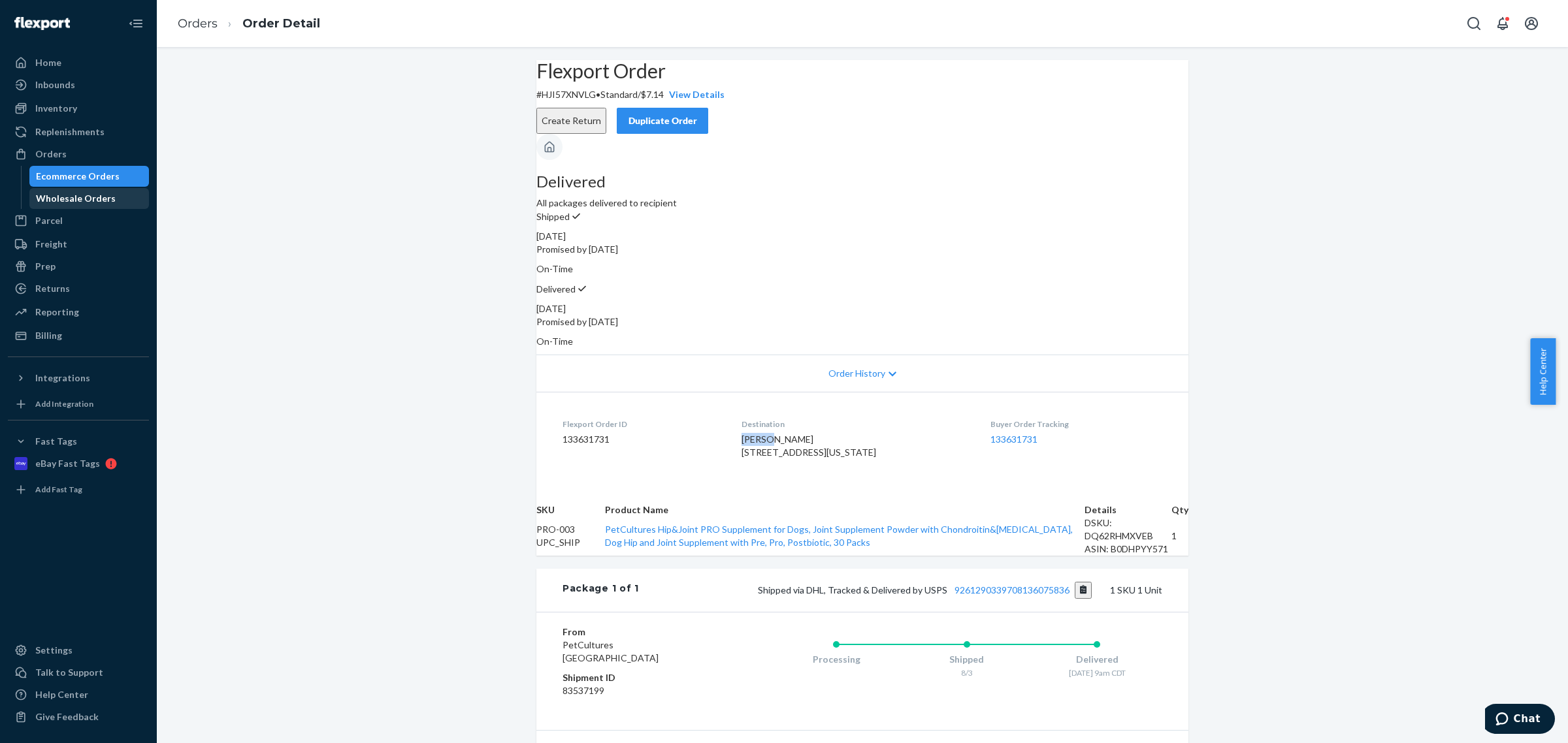
click at [49, 195] on div "Wholesale Orders" at bounding box center [75, 199] width 80 height 14
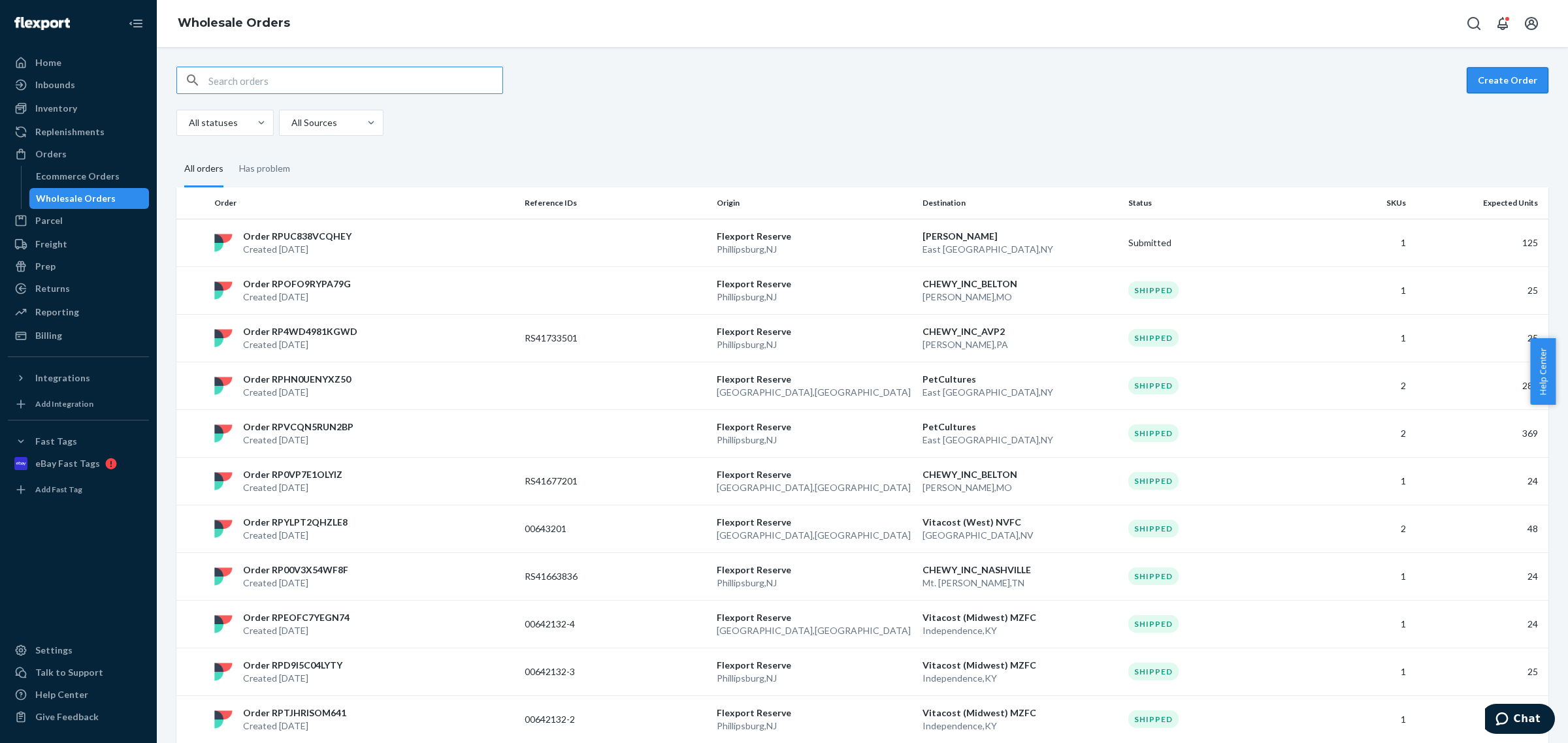
click at [1474, 88] on button "Create Order" at bounding box center [1507, 80] width 82 height 26
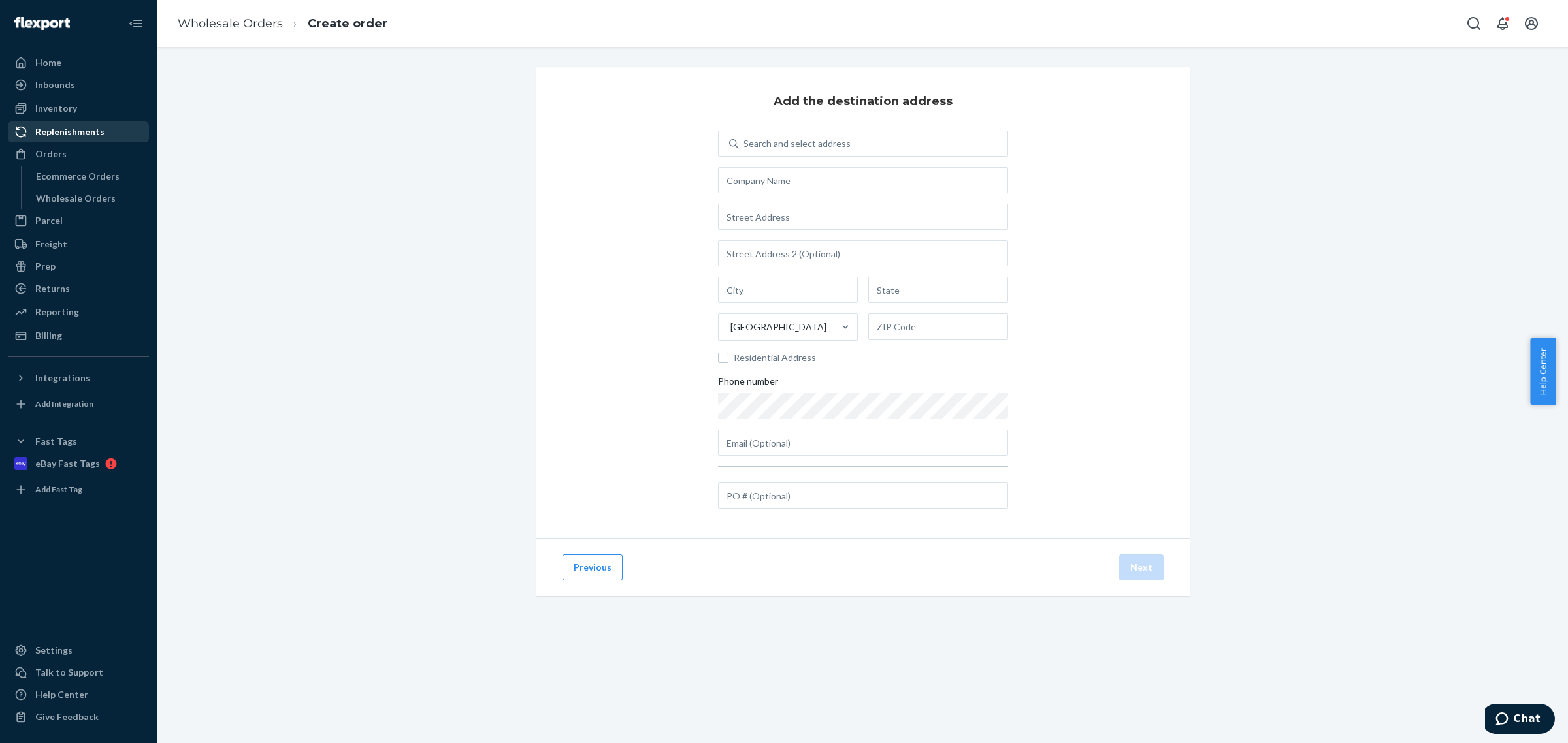
click at [79, 131] on div "Replenishments" at bounding box center [70, 132] width 70 height 14
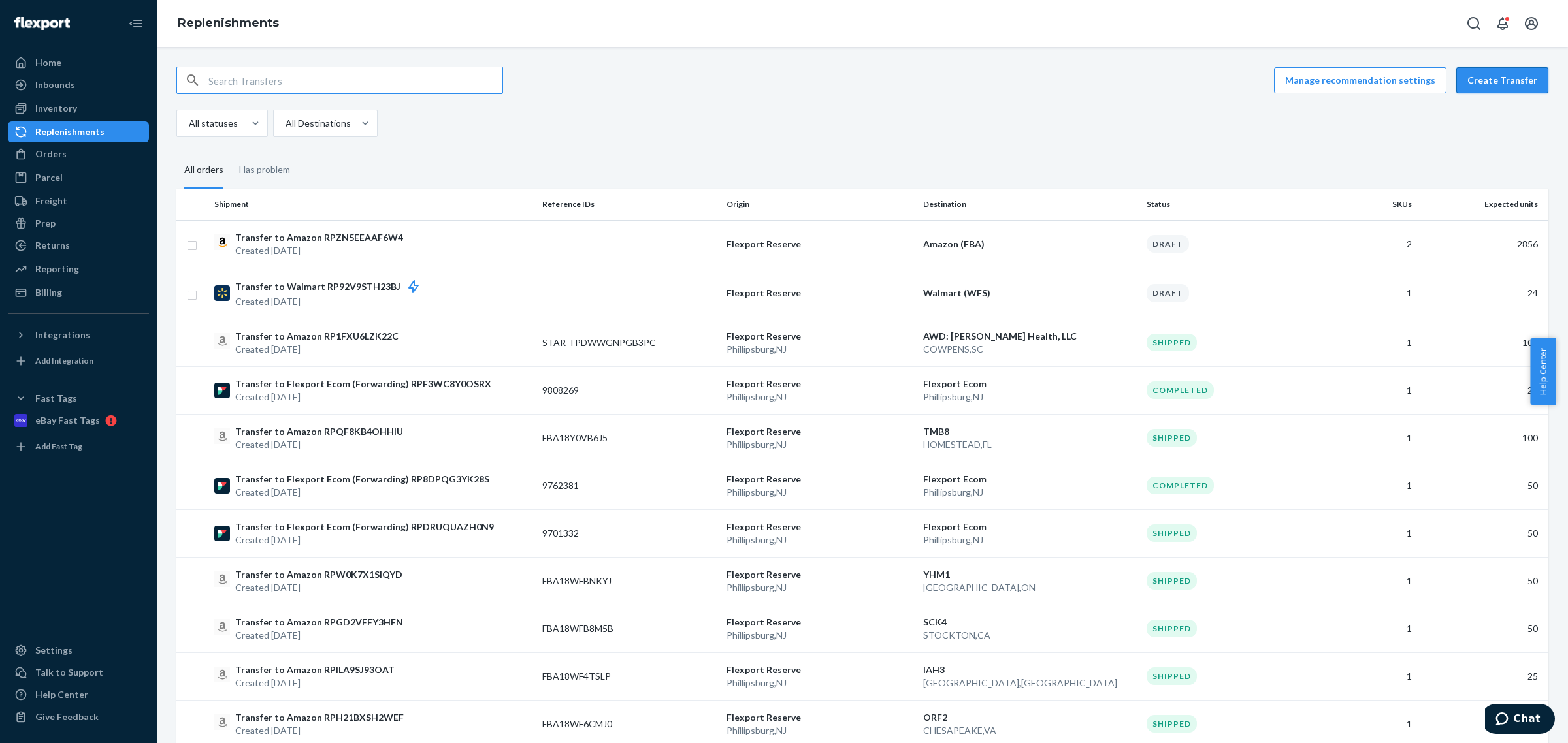
click at [1465, 84] on button "Create Transfer" at bounding box center [1501, 80] width 92 height 26
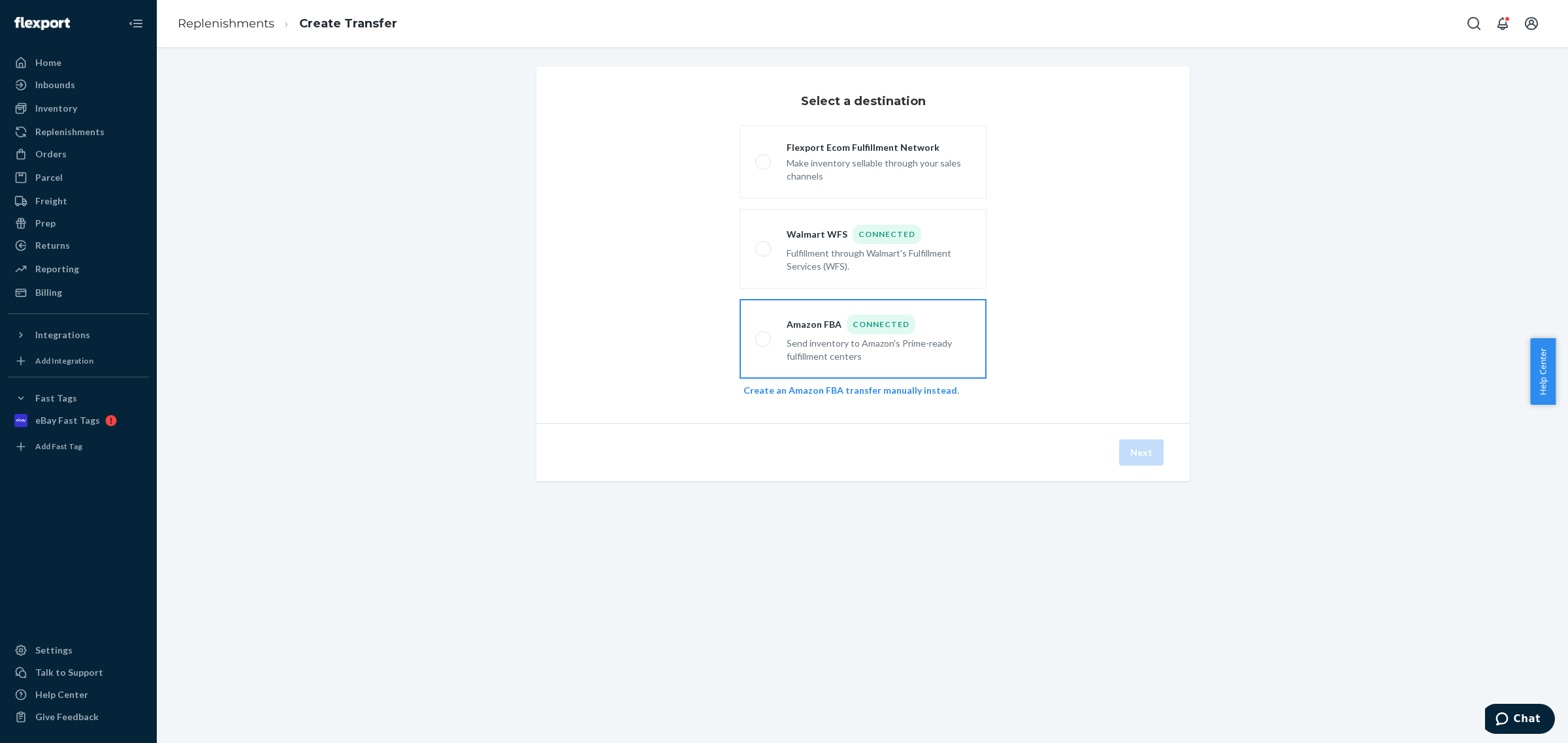
click at [820, 317] on div "Amazon FBA Connected" at bounding box center [878, 324] width 184 height 19
click at [764, 335] on input "Amazon FBA Connected Send inventory to Amazon's Prime-ready fulfillment centers" at bounding box center [759, 339] width 9 height 9
radio input "true"
click at [1128, 446] on button "Next" at bounding box center [1141, 452] width 44 height 26
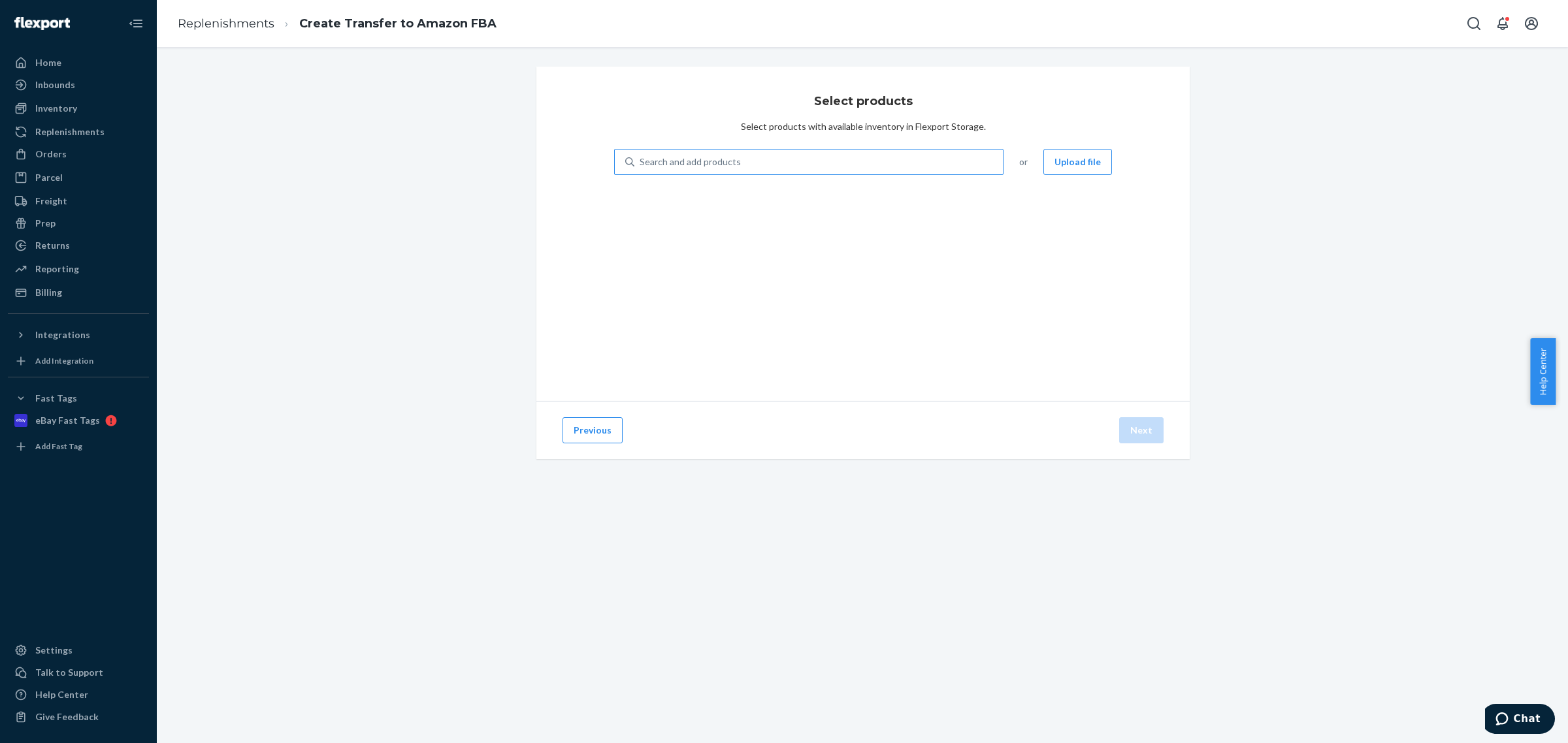
click at [840, 160] on div "Search and add products" at bounding box center [819, 162] width 369 height 23
click at [641, 160] on input "Search and add products" at bounding box center [639, 162] width 1 height 14
type input "hip"
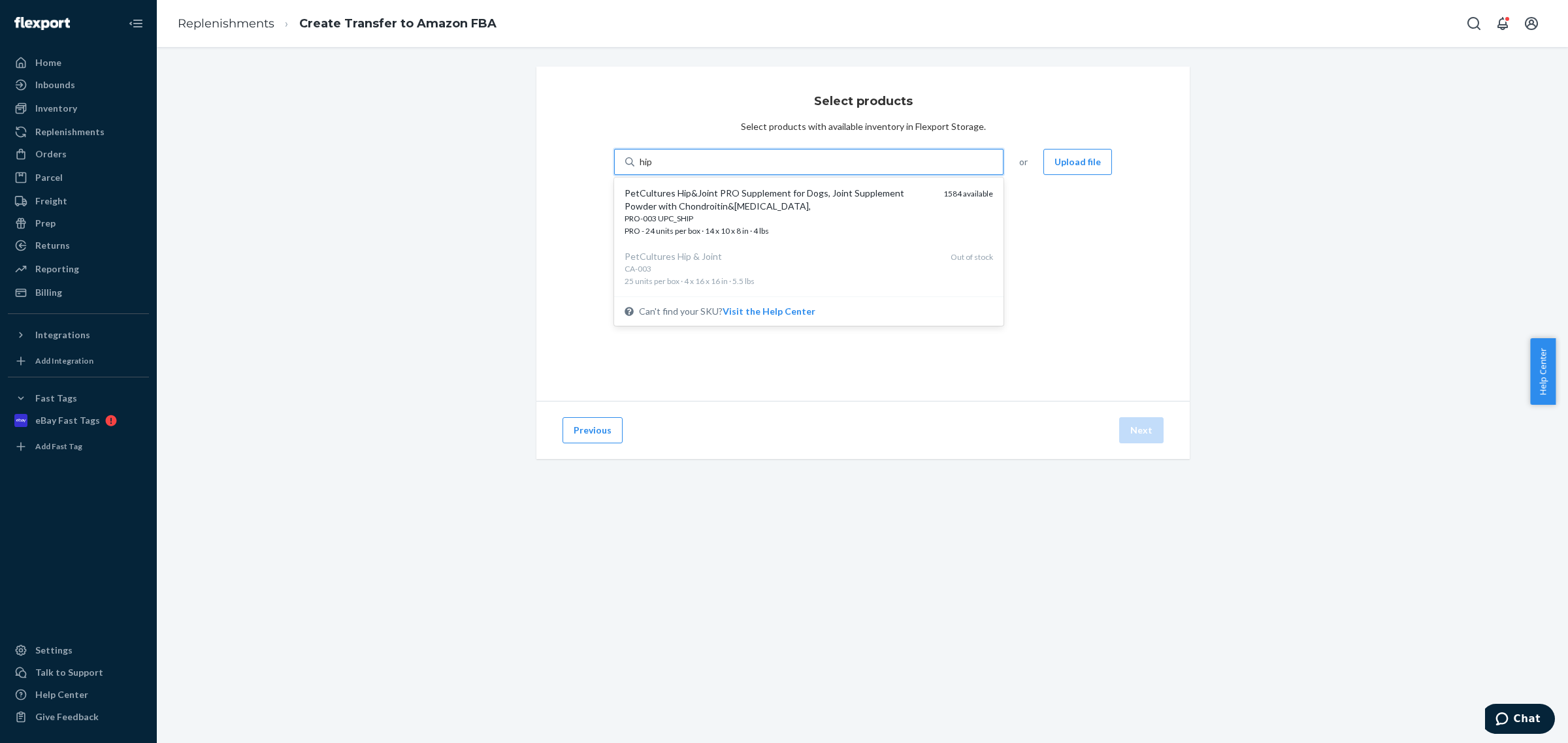
click at [817, 206] on div "PetCultures Hip&Joint PRO Supplement for Dogs, Joint Supplement Powder with Cho…" at bounding box center [778, 199] width 308 height 26
click at [653, 169] on input "hip" at bounding box center [646, 162] width 14 height 14
